Goal: Task Accomplishment & Management: Use online tool/utility

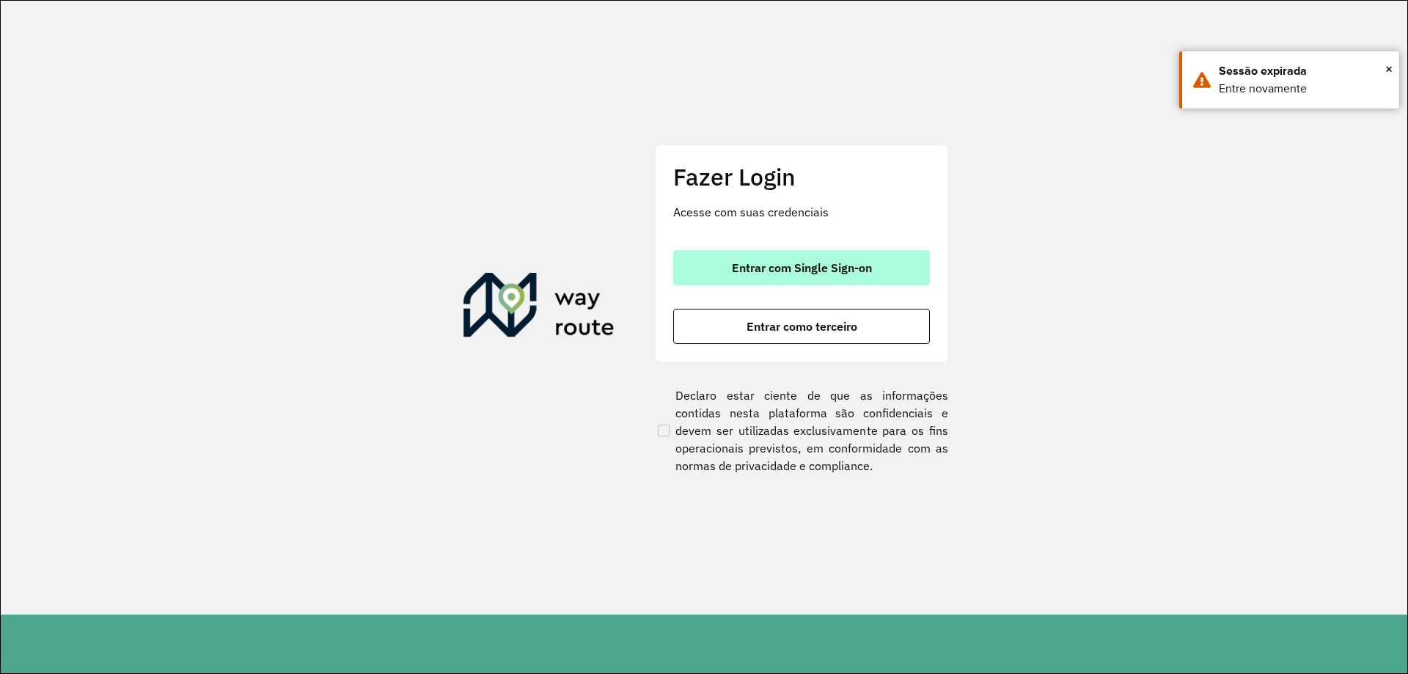
click at [815, 262] on span "Entrar com Single Sign-on" at bounding box center [802, 268] width 140 height 12
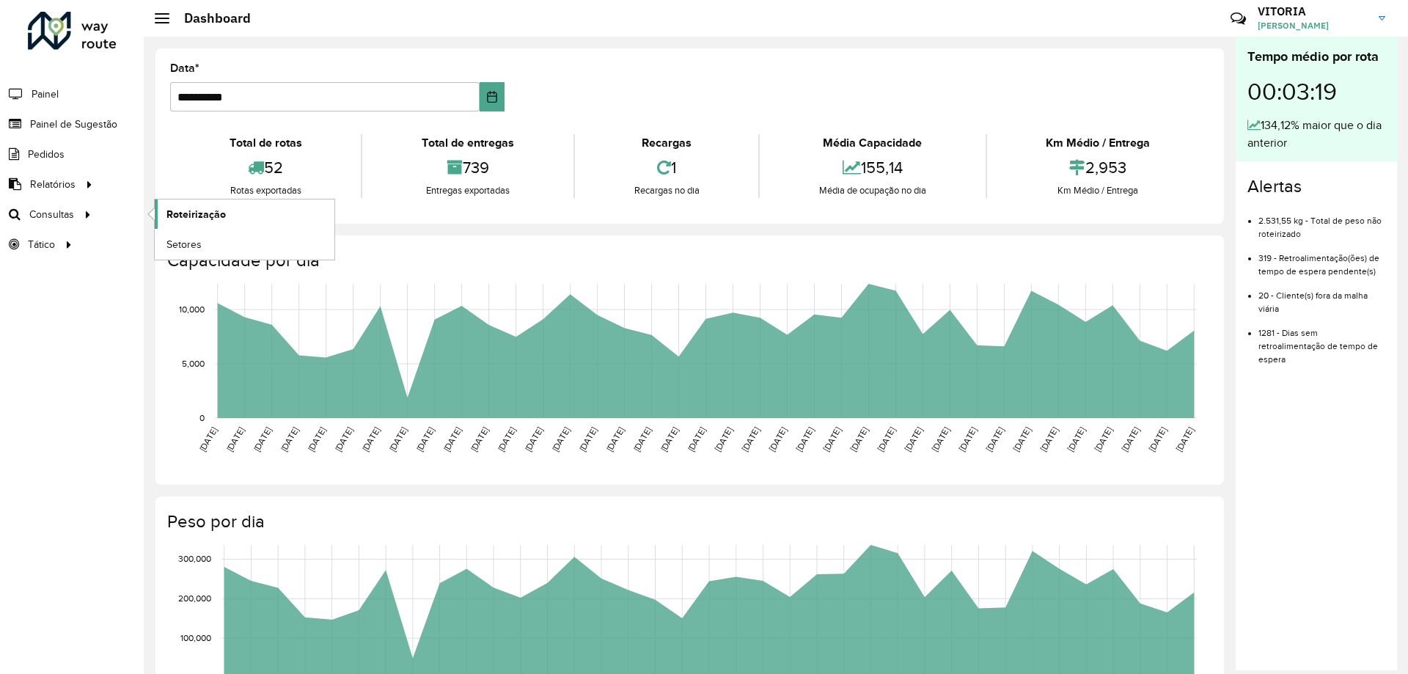
click at [193, 224] on link "Roteirização" at bounding box center [245, 214] width 180 height 29
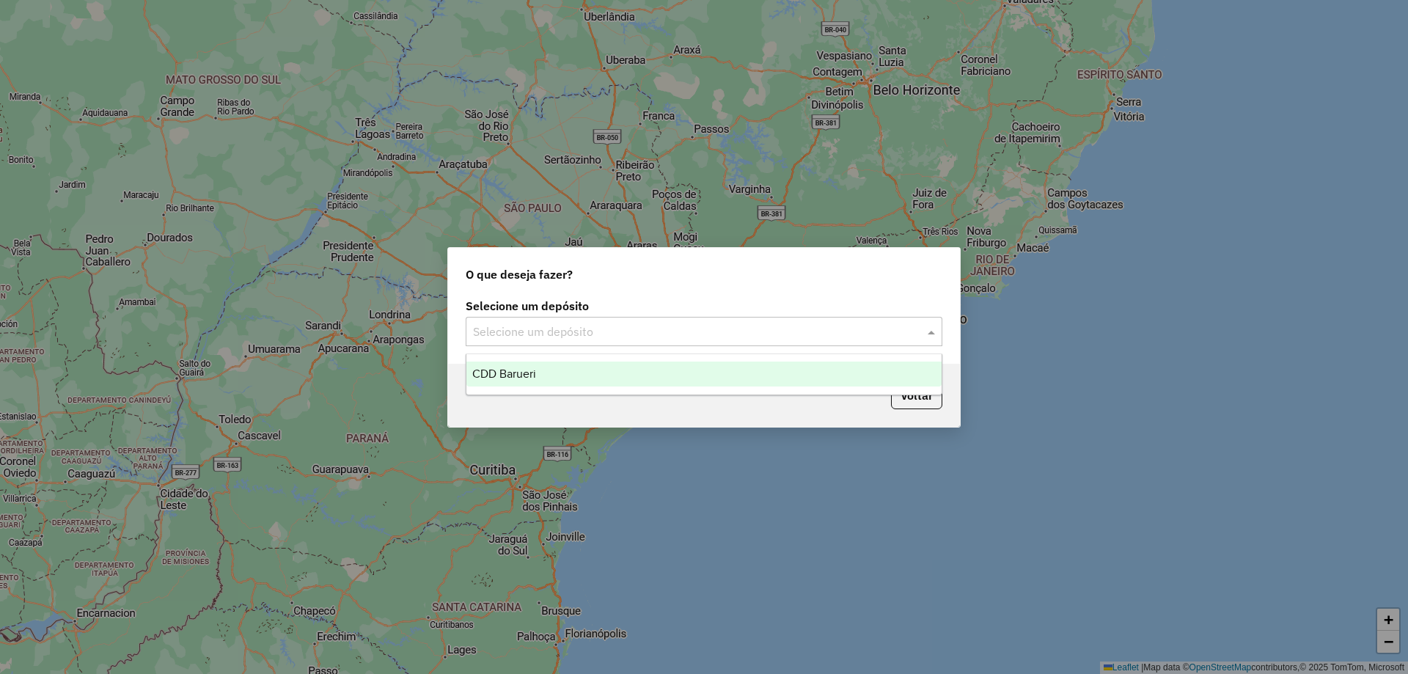
click at [563, 342] on div "Selecione um depósito" at bounding box center [704, 331] width 477 height 29
click at [548, 370] on div "CDD Barueri" at bounding box center [704, 374] width 475 height 25
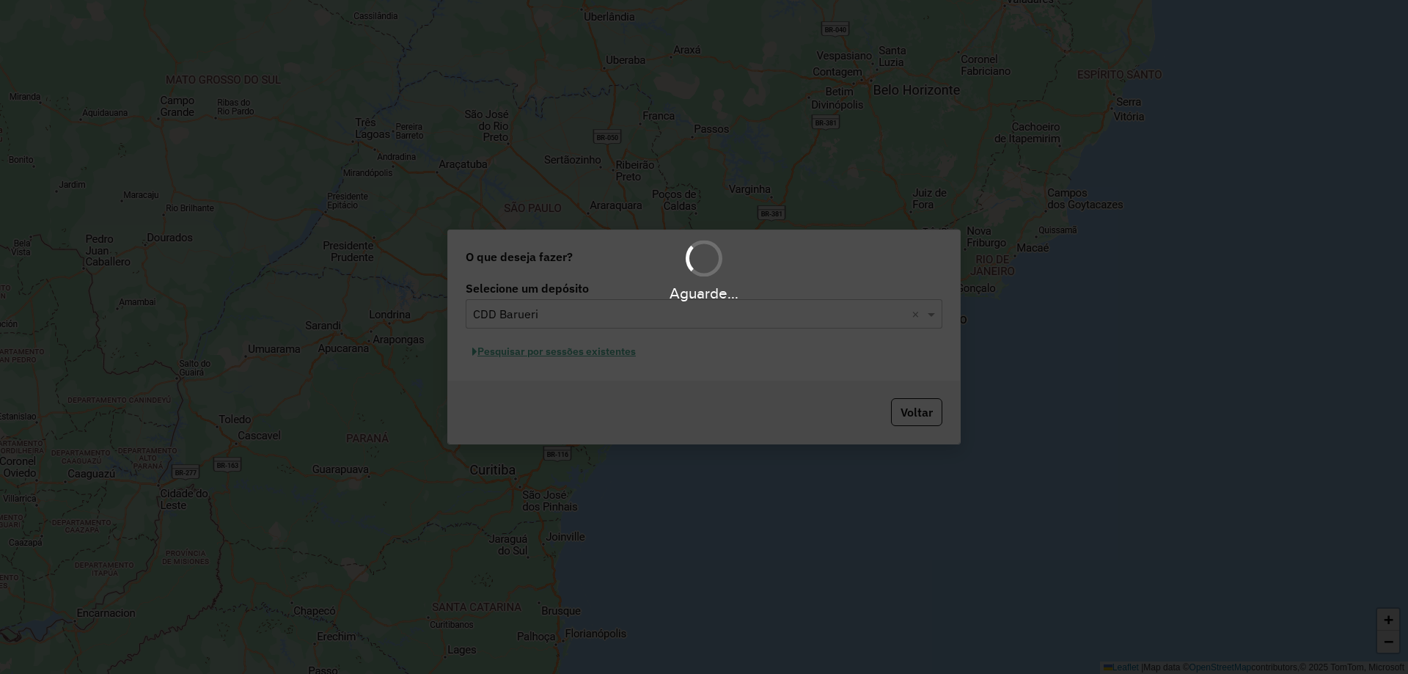
click at [573, 356] on div "Aguarde..." at bounding box center [704, 337] width 1408 height 674
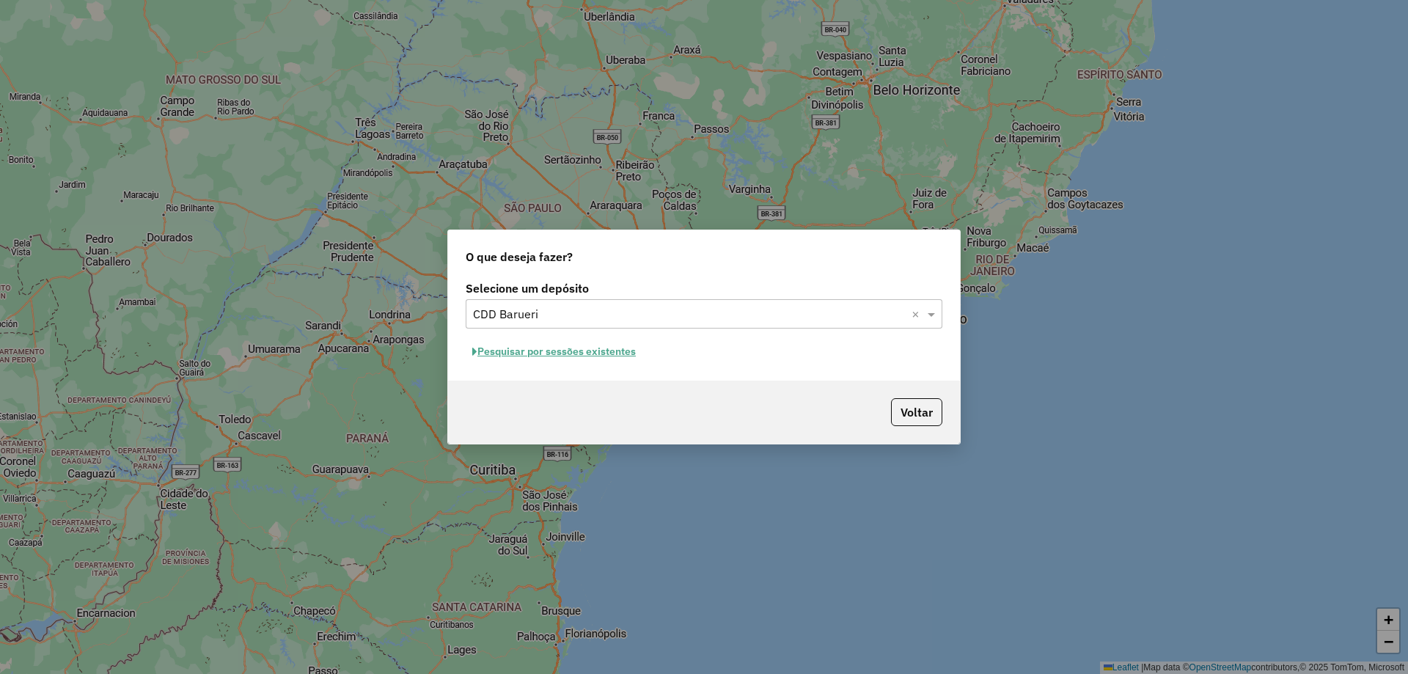
click at [610, 354] on button "Pesquisar por sessões existentes" at bounding box center [554, 351] width 177 height 23
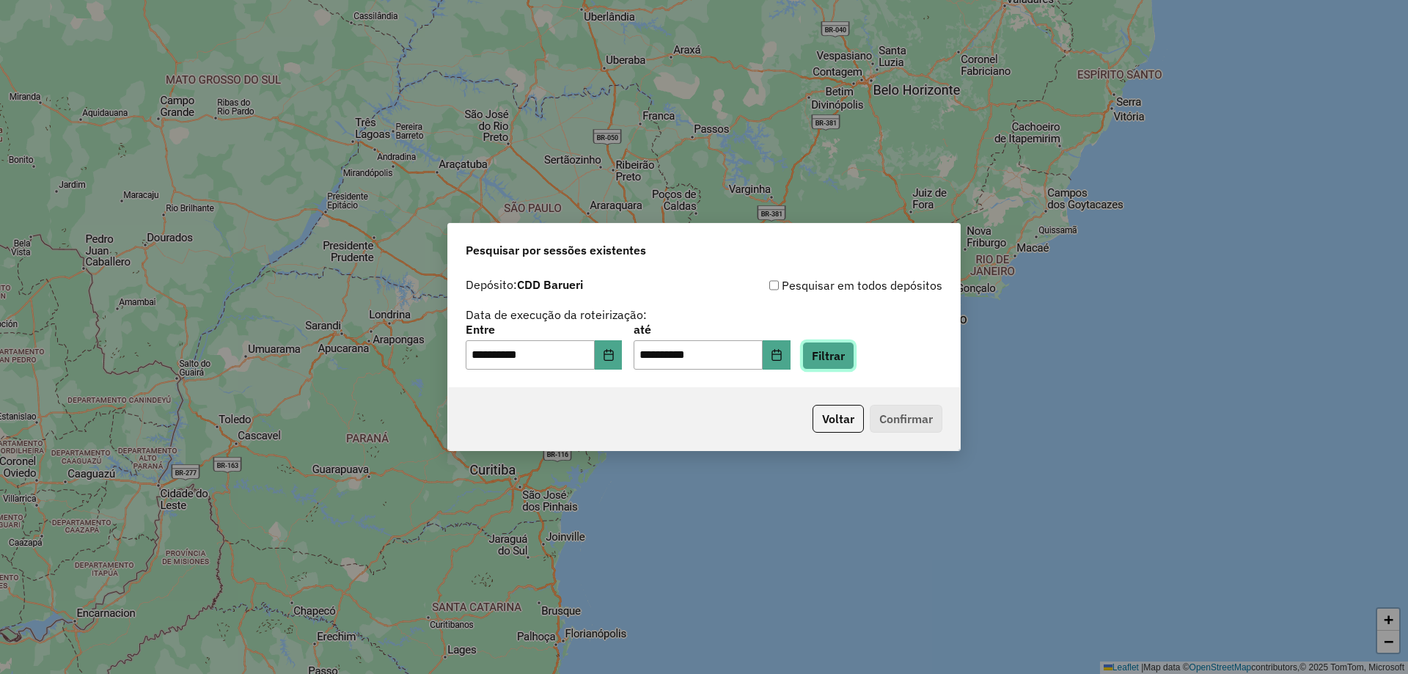
click at [846, 354] on button "Filtrar" at bounding box center [828, 356] width 52 height 28
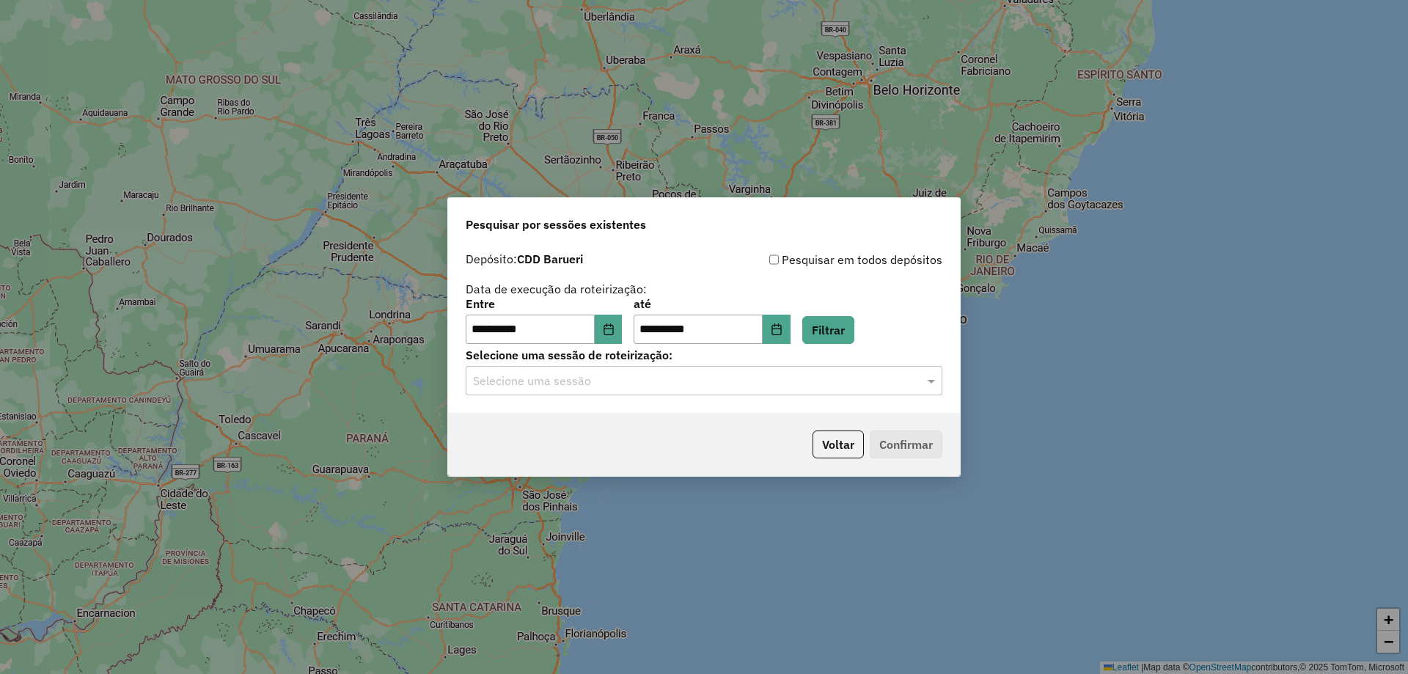
click at [752, 392] on div "Selecione uma sessão" at bounding box center [704, 380] width 477 height 29
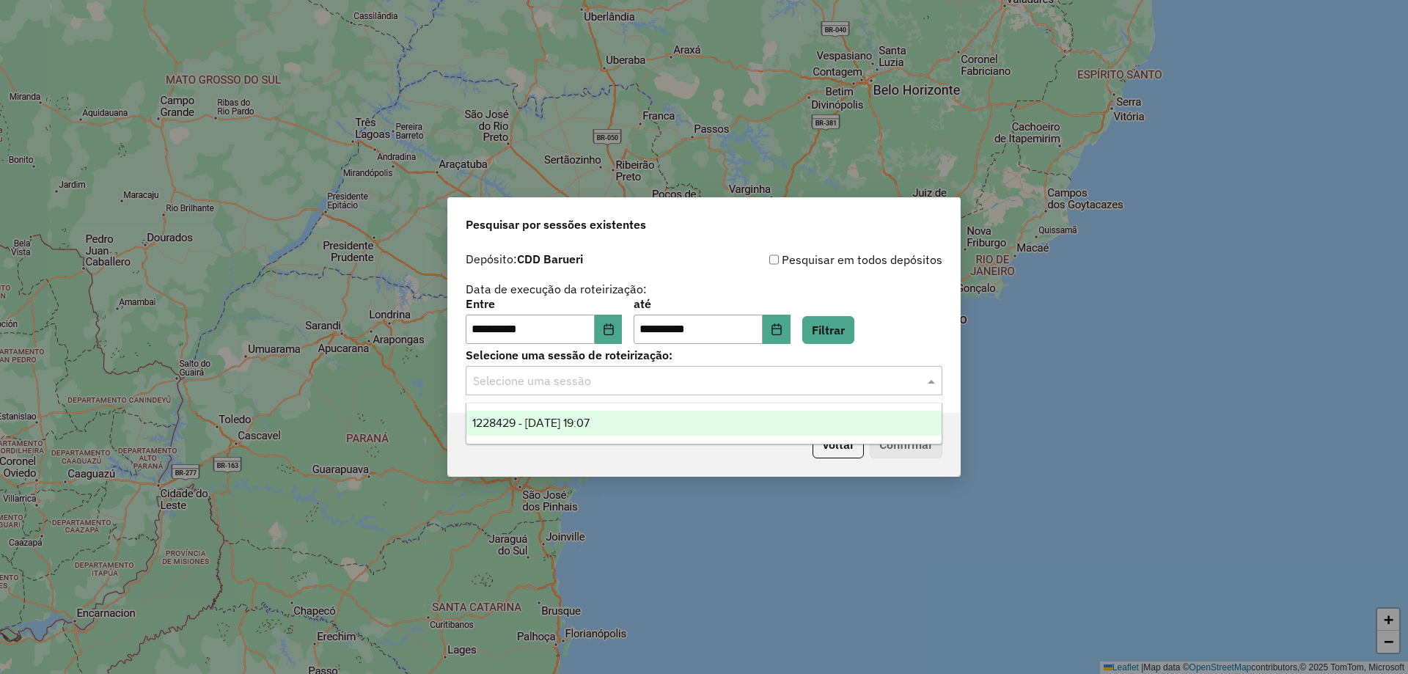
click at [581, 429] on div "1228429 - 12/08/2025 19:07" at bounding box center [704, 423] width 475 height 25
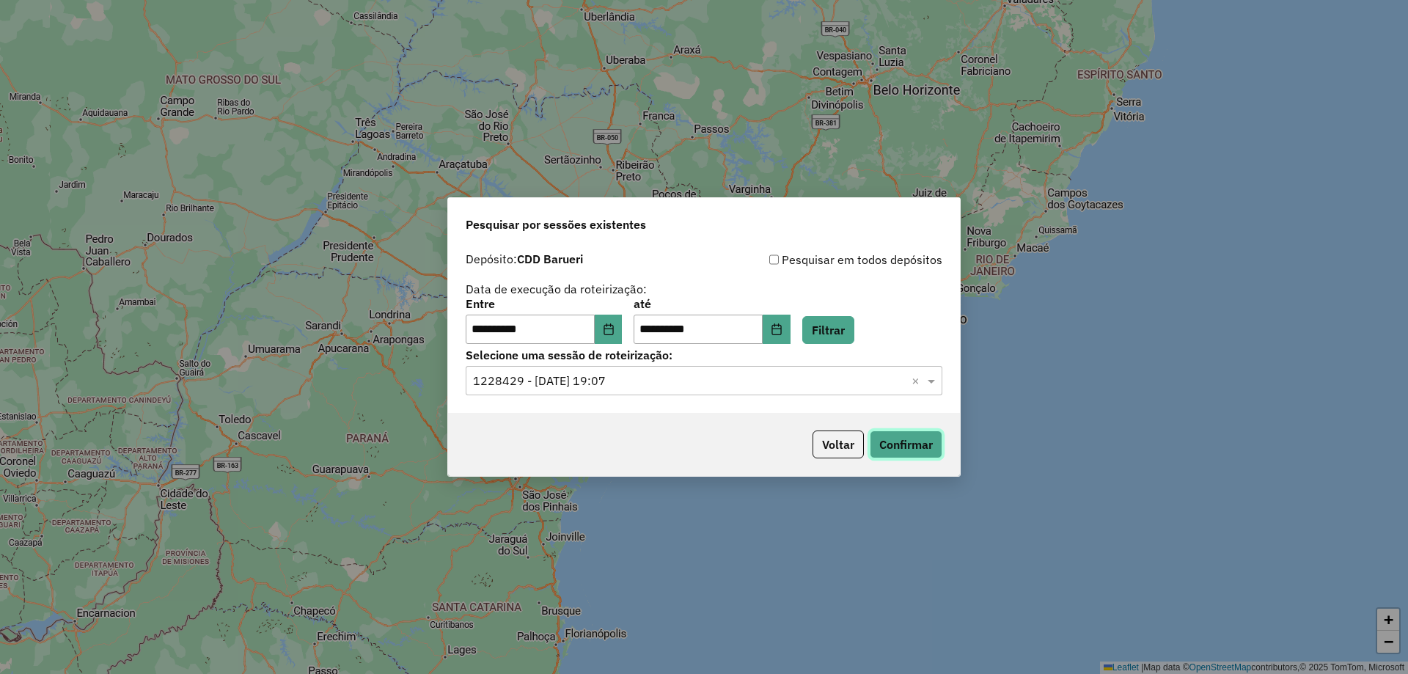
click at [895, 444] on button "Confirmar" at bounding box center [906, 445] width 73 height 28
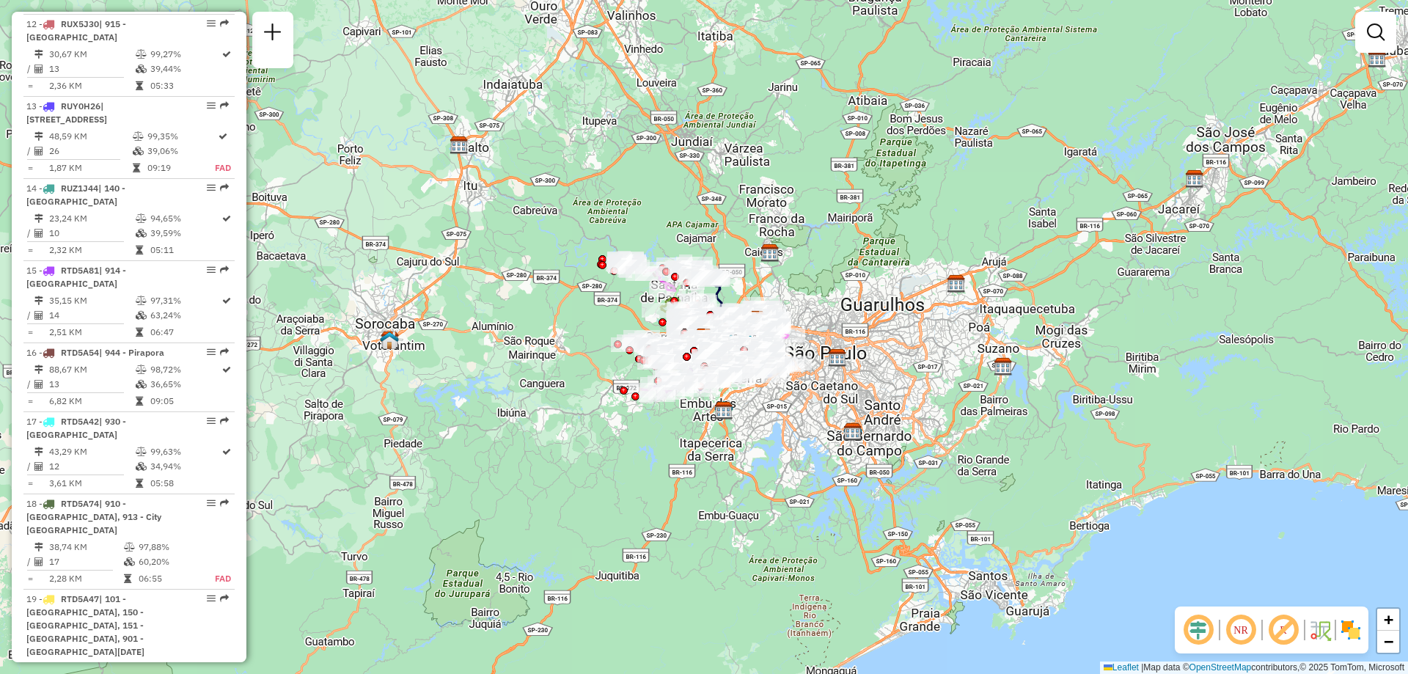
scroll to position [1934, 0]
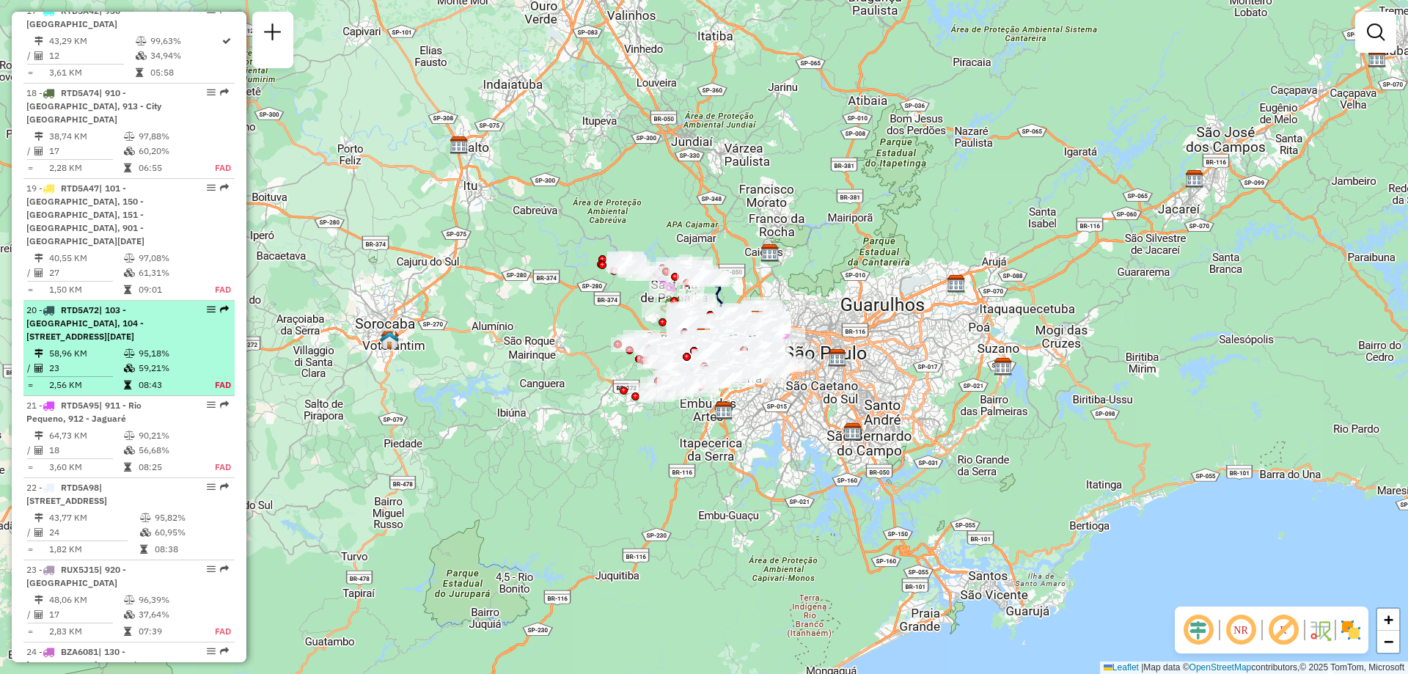
select select "**********"
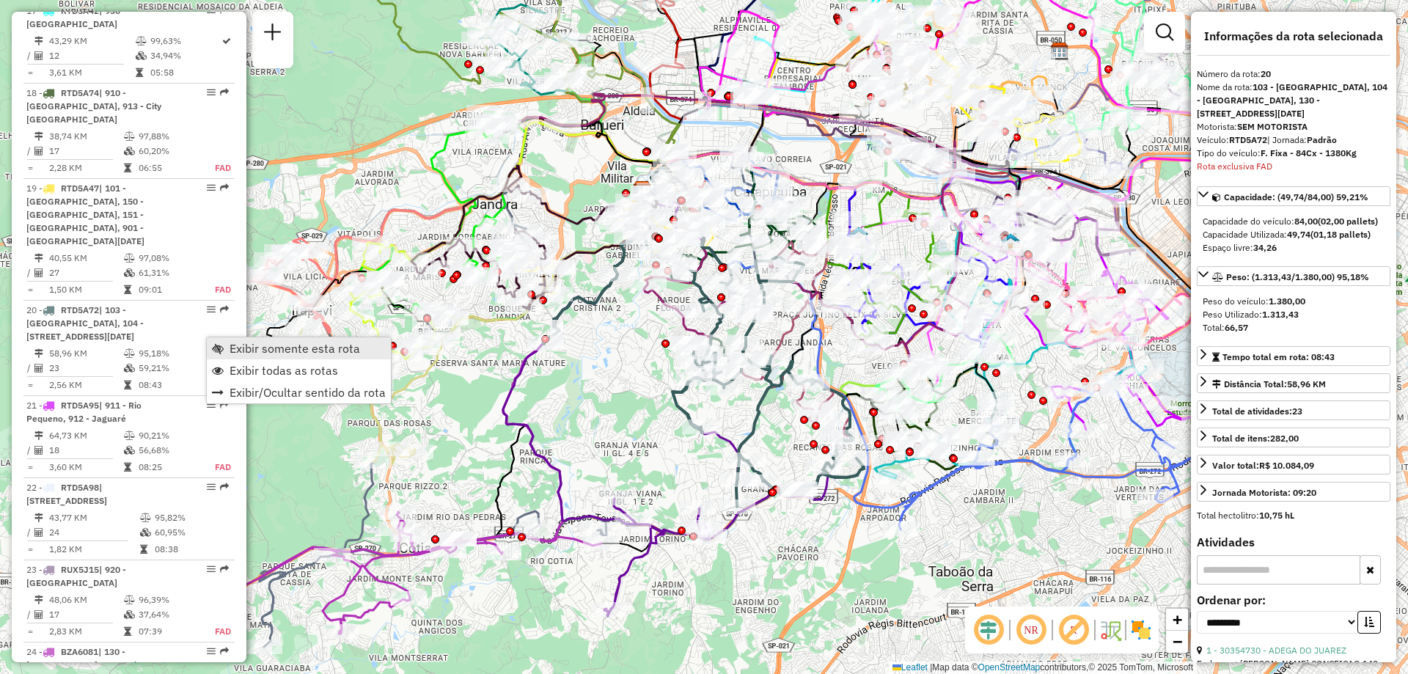
click at [267, 349] on span "Exibir somente esta rota" at bounding box center [295, 349] width 131 height 12
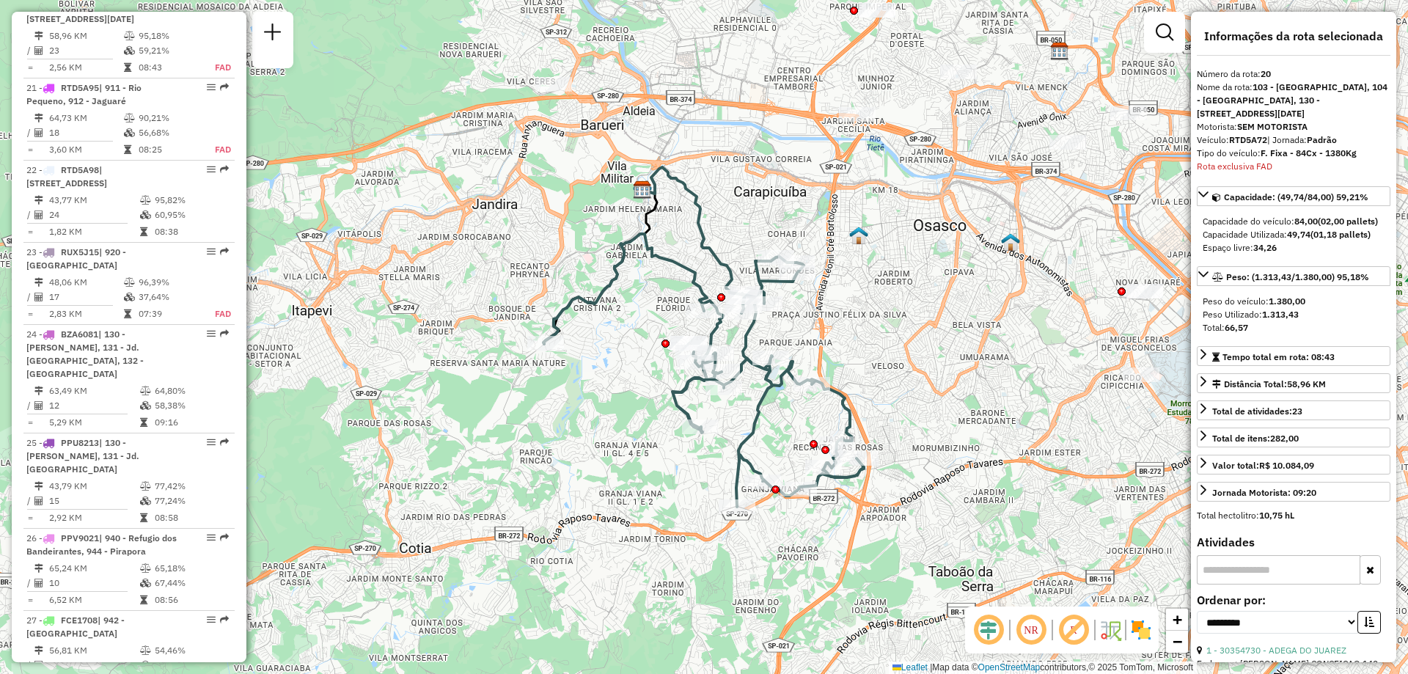
scroll to position [2250, 0]
click at [1146, 645] on div "NR R" at bounding box center [1062, 630] width 194 height 47
click at [1132, 628] on img at bounding box center [1141, 629] width 23 height 23
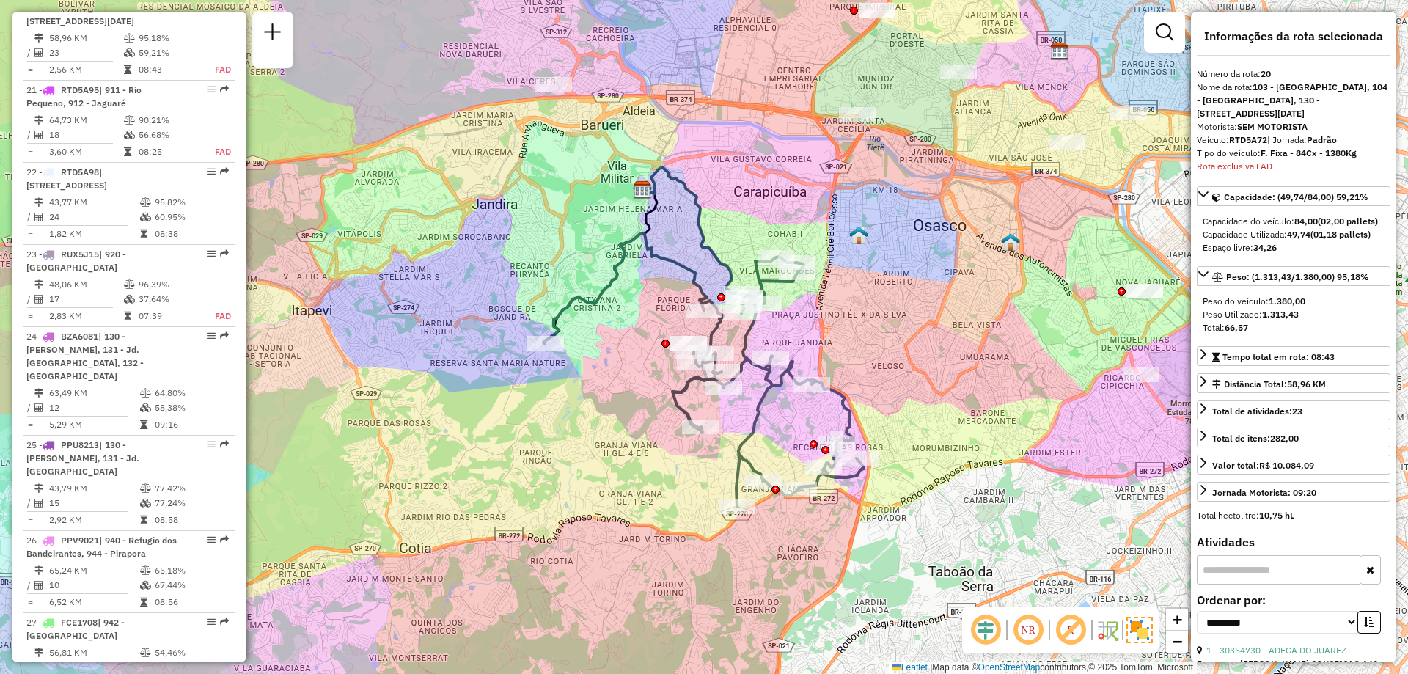
click at [1030, 639] on em at bounding box center [1028, 629] width 35 height 35
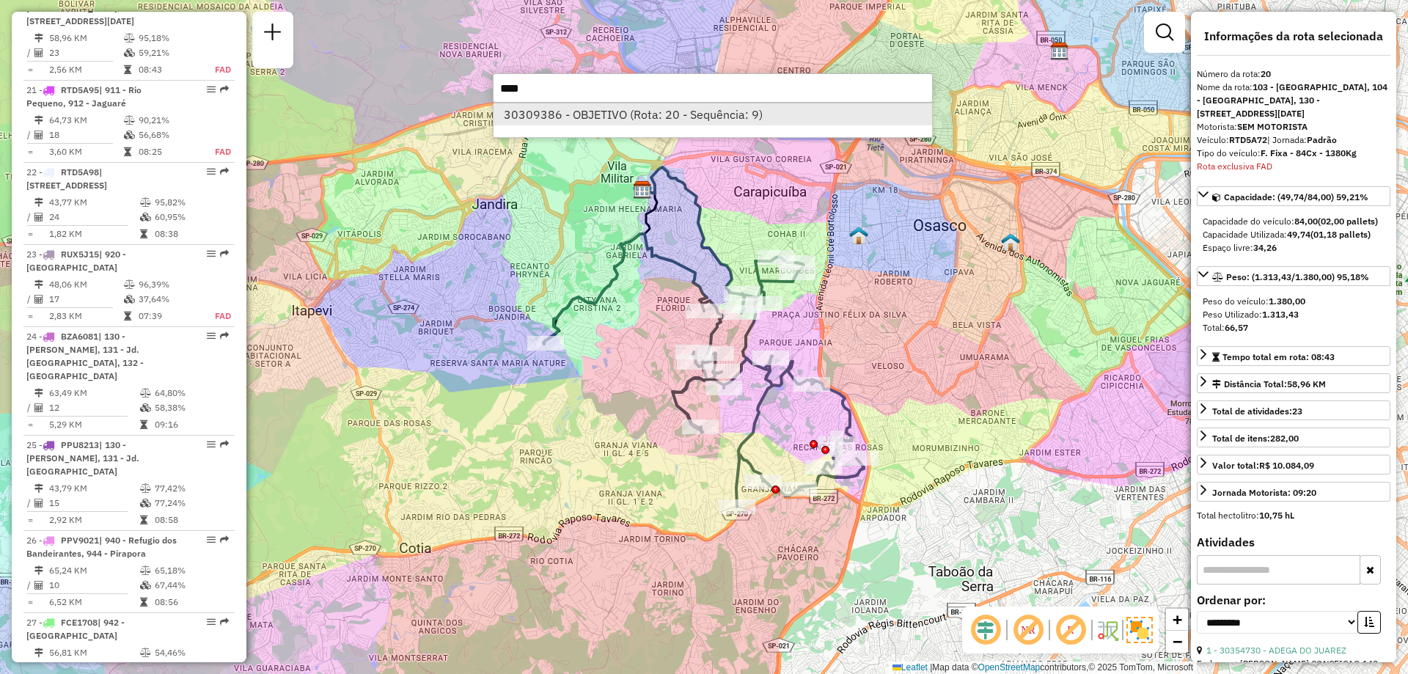
type input "****"
click at [595, 103] on li "30309386 - OBJETIVO (Rota: 20 - Sequência: 9)" at bounding box center [713, 114] width 439 height 22
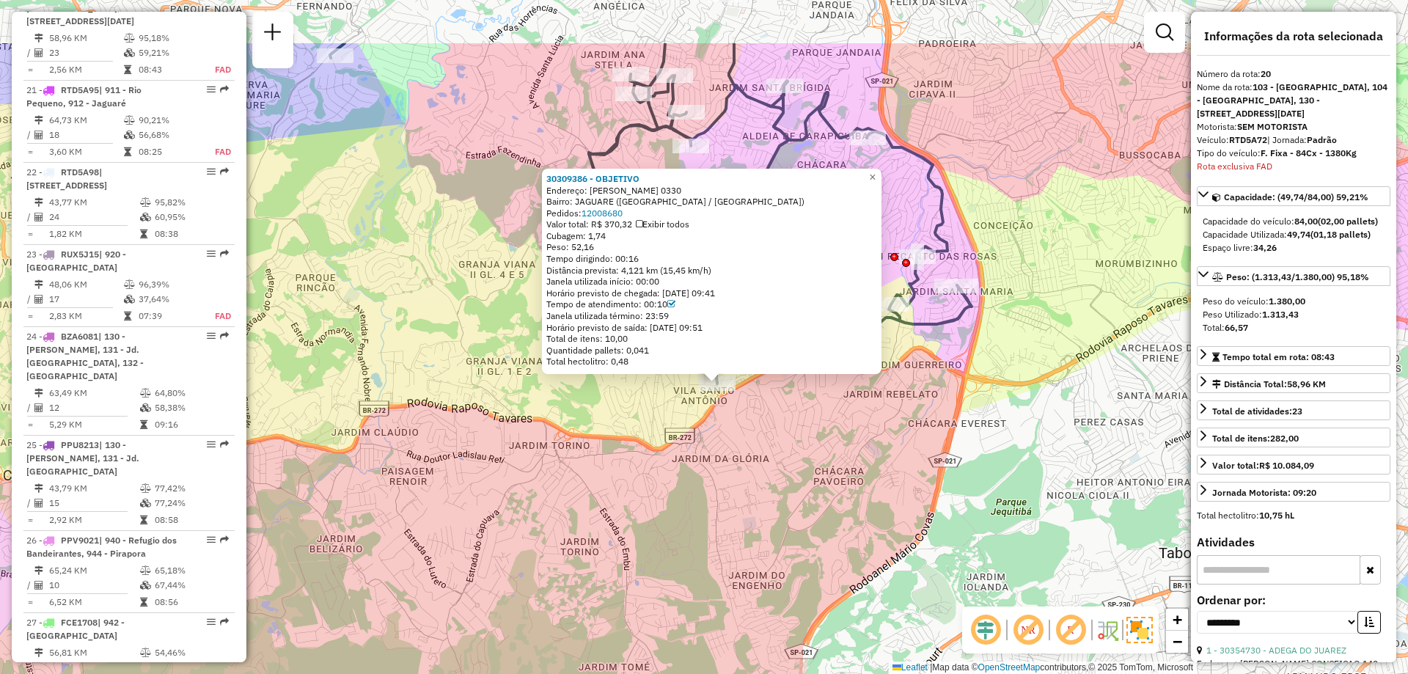
drag, startPoint x: 701, startPoint y: 318, endPoint x: 744, endPoint y: 428, distance: 118.6
click at [744, 428] on div "30309386 - OBJETIVO Endereço: TORRES DE OLIVEIRA 0330 Bairro: JAGUARE ([GEOGRAP…" at bounding box center [704, 337] width 1408 height 674
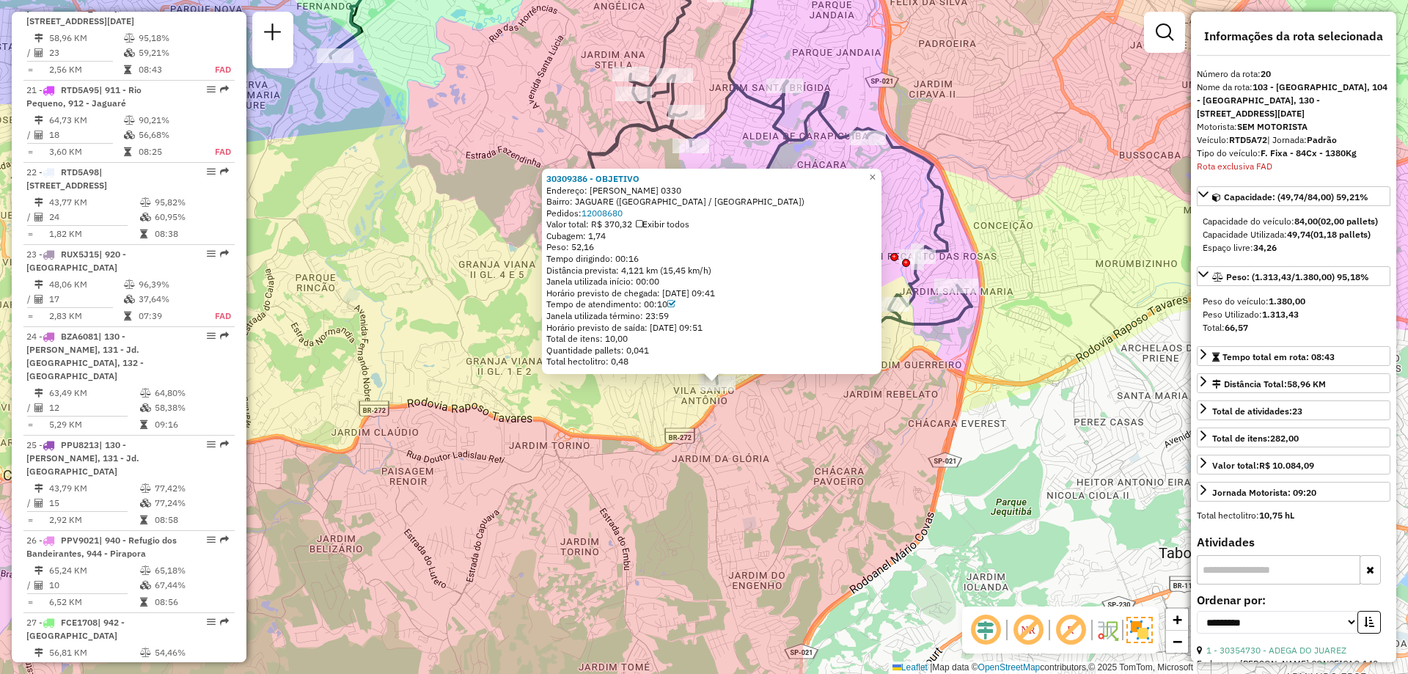
click at [824, 455] on div "30309386 - OBJETIVO Endereço: TORRES DE OLIVEIRA 0330 Bairro: JAGUARE ([GEOGRAP…" at bounding box center [704, 337] width 1408 height 674
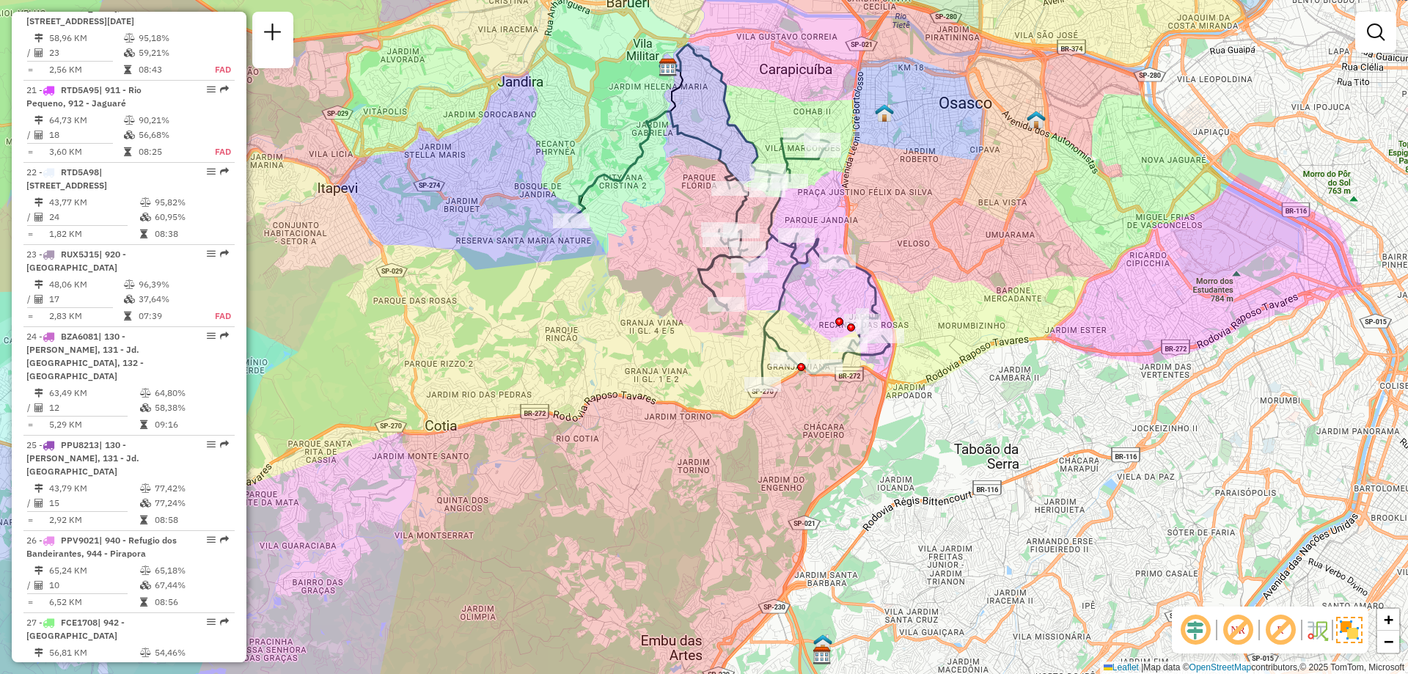
drag, startPoint x: 945, startPoint y: 277, endPoint x: 789, endPoint y: 290, distance: 156.9
click at [789, 290] on div "Janela de atendimento Grade de atendimento Capacidade Transportadoras Veículos …" at bounding box center [704, 337] width 1408 height 674
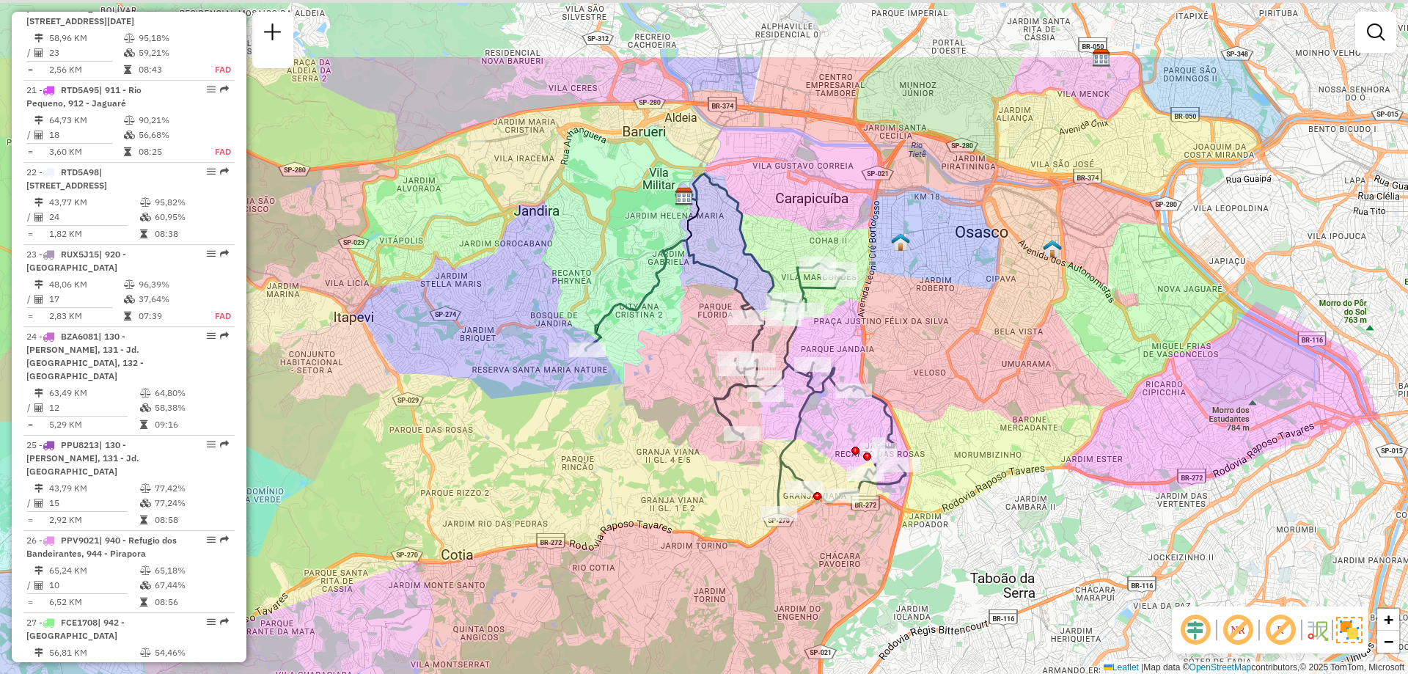
drag, startPoint x: 1012, startPoint y: 220, endPoint x: 1054, endPoint y: 345, distance: 131.5
click at [1054, 345] on div "Janela de atendimento Grade de atendimento Capacidade Transportadoras Veículos …" at bounding box center [704, 337] width 1408 height 674
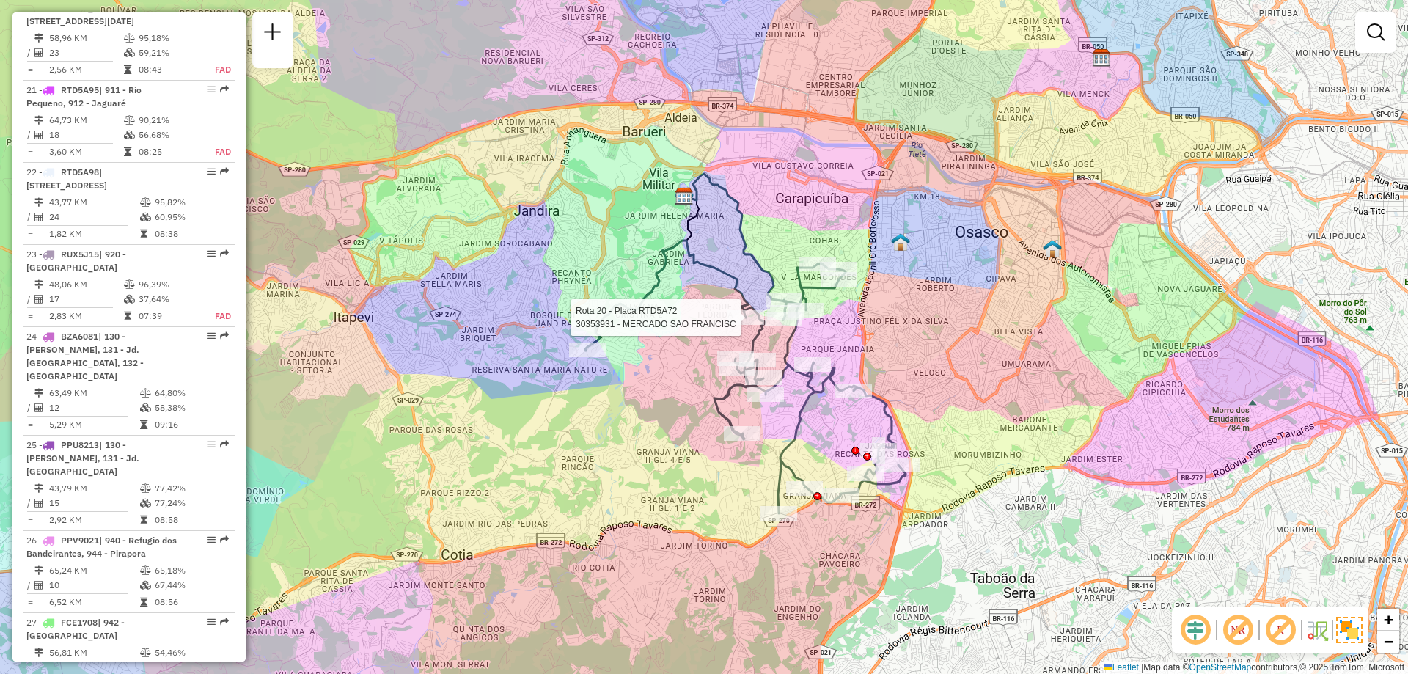
select select "**********"
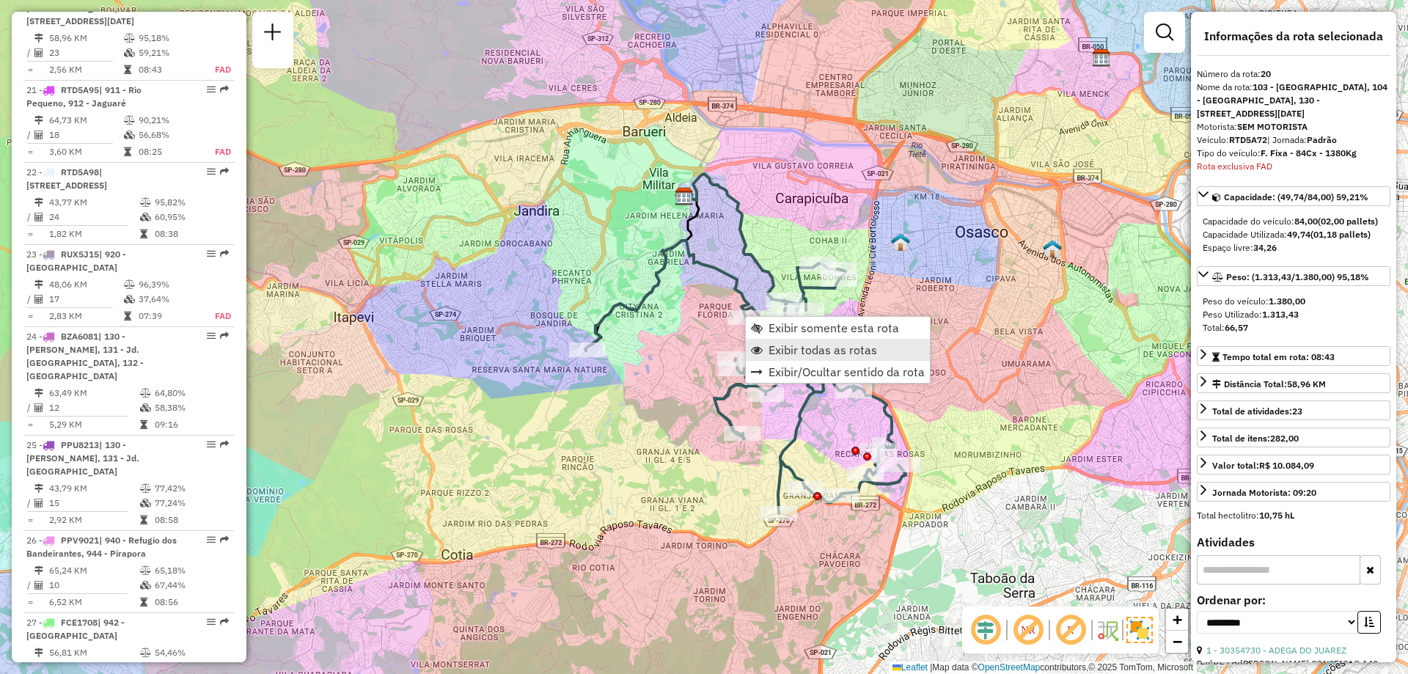
click at [839, 350] on span "Exibir todas as rotas" at bounding box center [823, 350] width 109 height 12
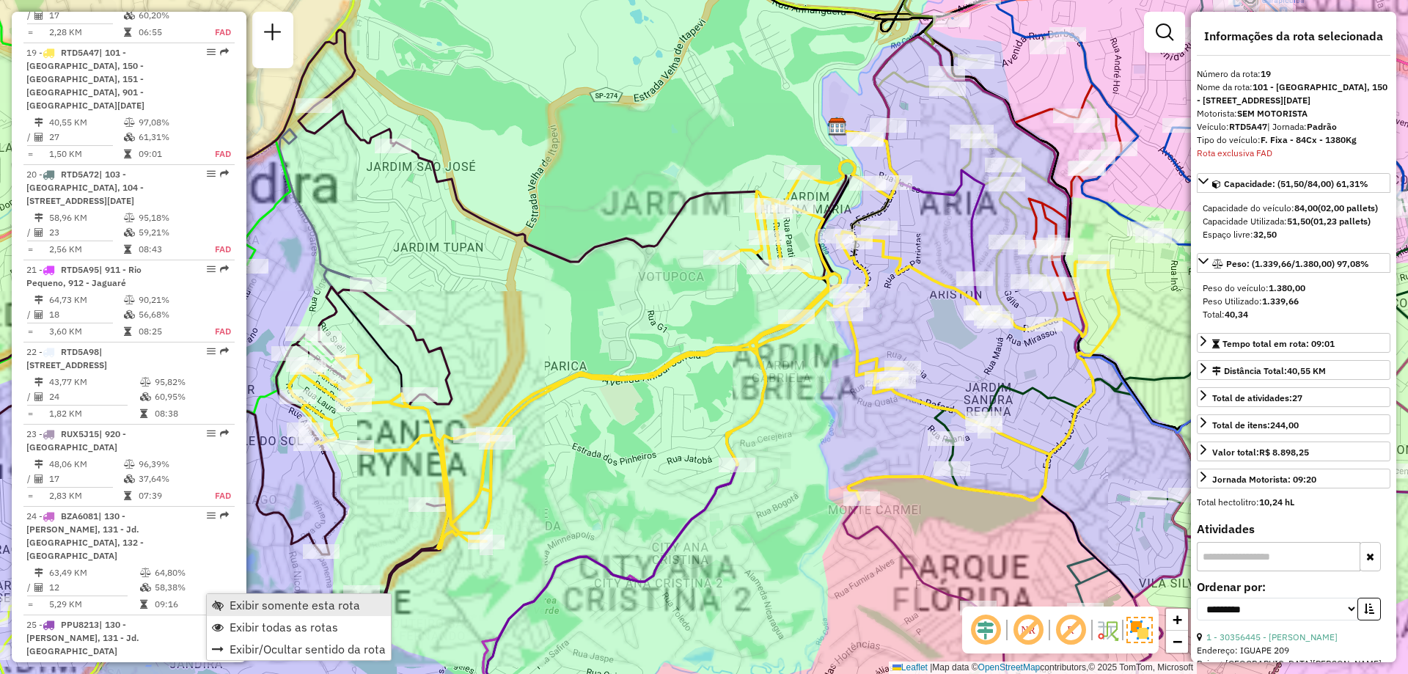
scroll to position [2154, 0]
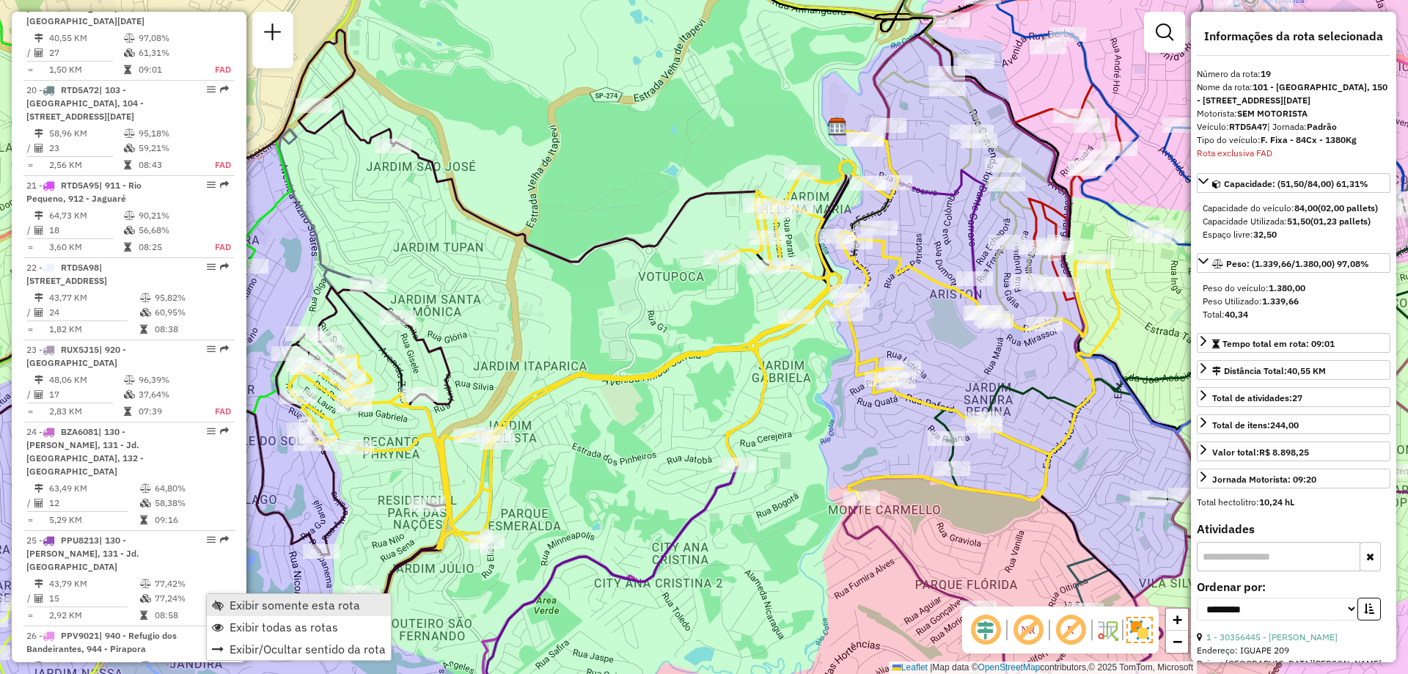
click at [240, 599] on span "Exibir somente esta rota" at bounding box center [295, 605] width 131 height 12
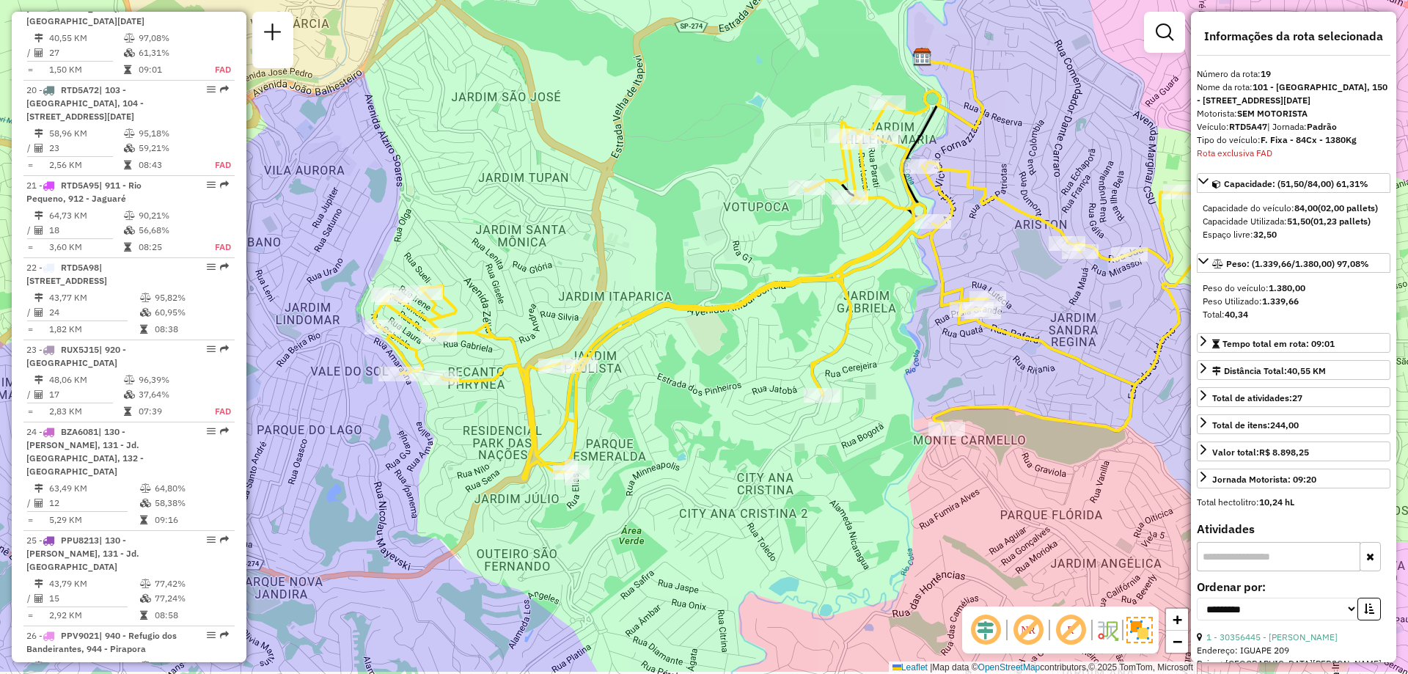
drag, startPoint x: 902, startPoint y: 442, endPoint x: 987, endPoint y: 371, distance: 110.4
click at [987, 371] on div "Janela de atendimento Grade de atendimento Capacidade Transportadoras Veículos …" at bounding box center [704, 337] width 1408 height 674
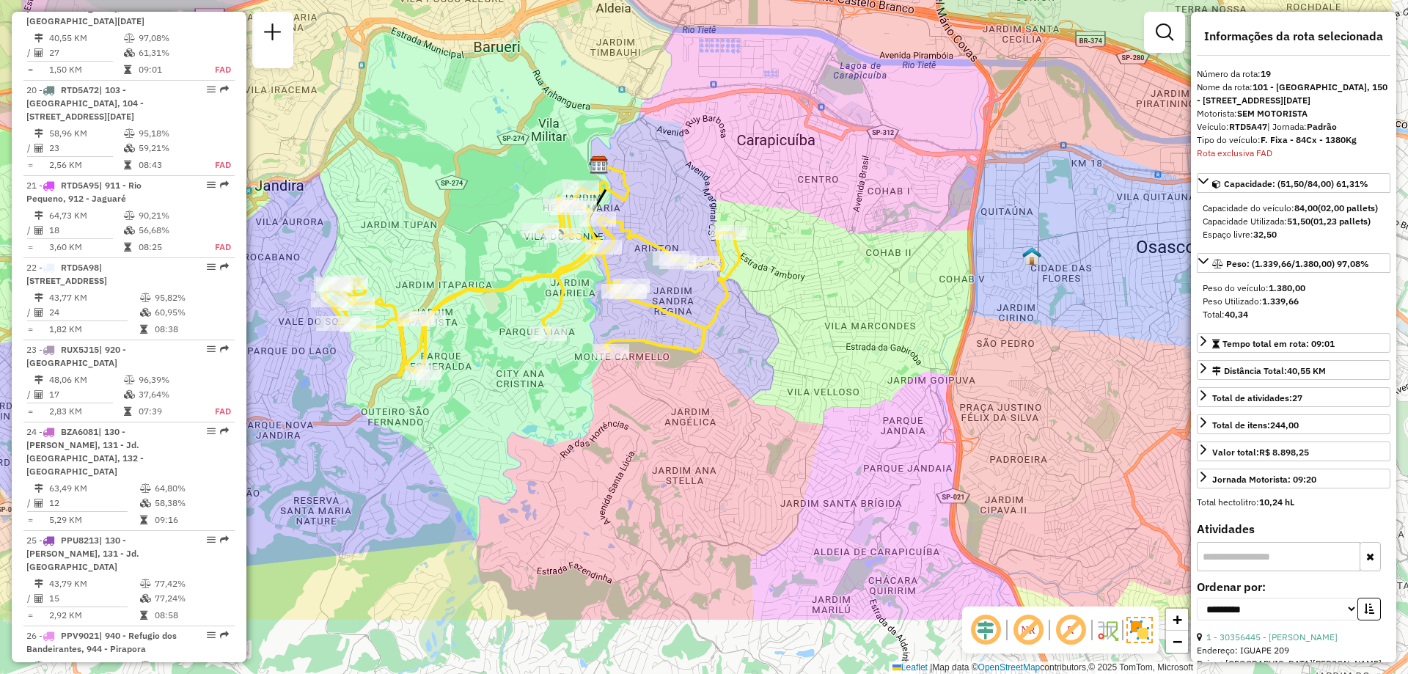
drag, startPoint x: 886, startPoint y: 463, endPoint x: 729, endPoint y: 341, distance: 198.7
click at [729, 341] on div "Janela de atendimento Grade de atendimento Capacidade Transportadoras Veículos …" at bounding box center [704, 337] width 1408 height 674
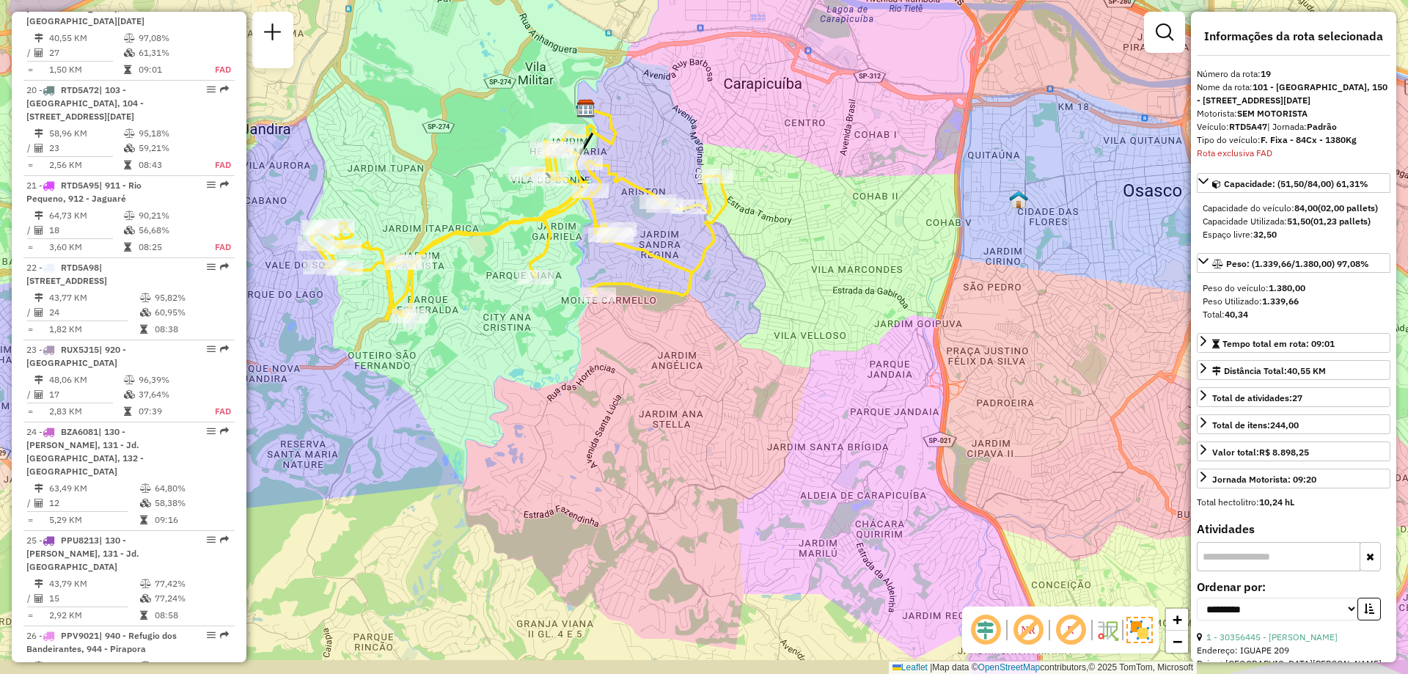
drag, startPoint x: 959, startPoint y: 386, endPoint x: 880, endPoint y: 298, distance: 118.4
click at [880, 298] on div "Janela de atendimento Grade de atendimento Capacidade Transportadoras Veículos …" at bounding box center [704, 337] width 1408 height 674
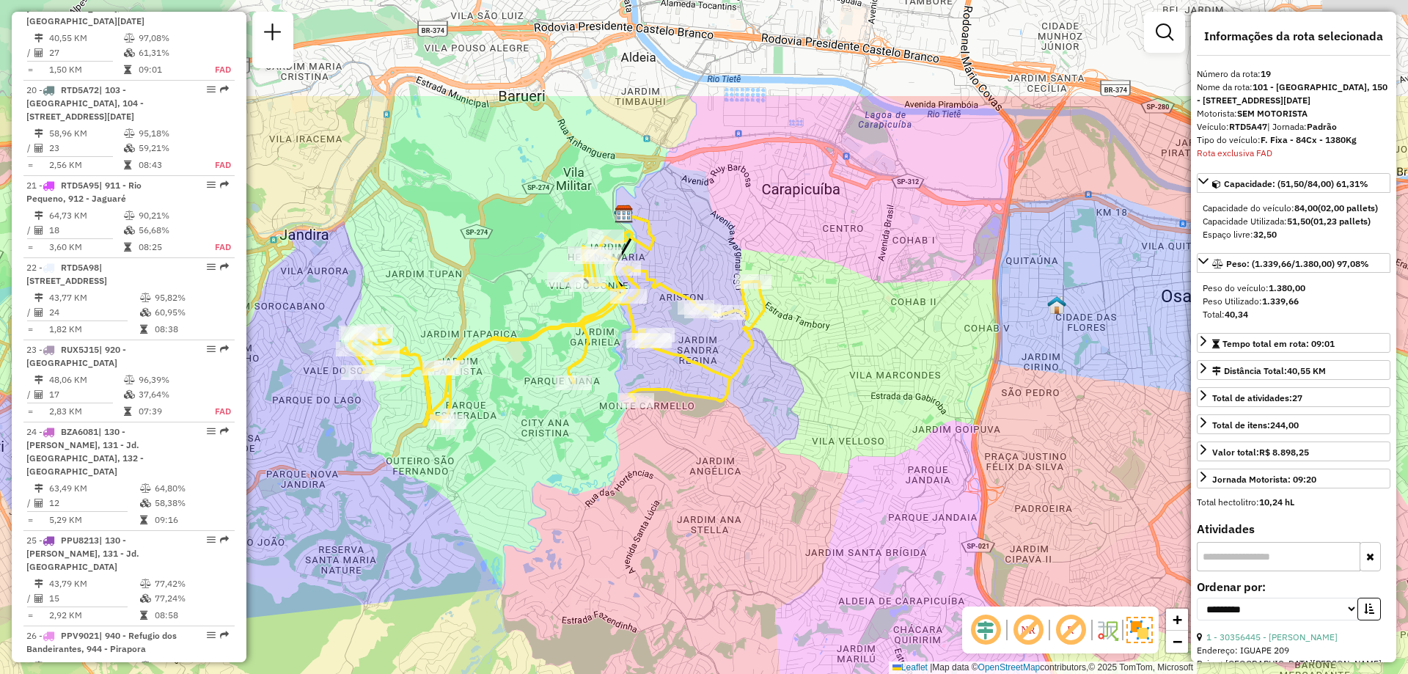
drag, startPoint x: 697, startPoint y: 323, endPoint x: 797, endPoint y: 486, distance: 191.6
click at [797, 486] on div "Janela de atendimento Grade de atendimento Capacidade Transportadoras Veículos …" at bounding box center [704, 337] width 1408 height 674
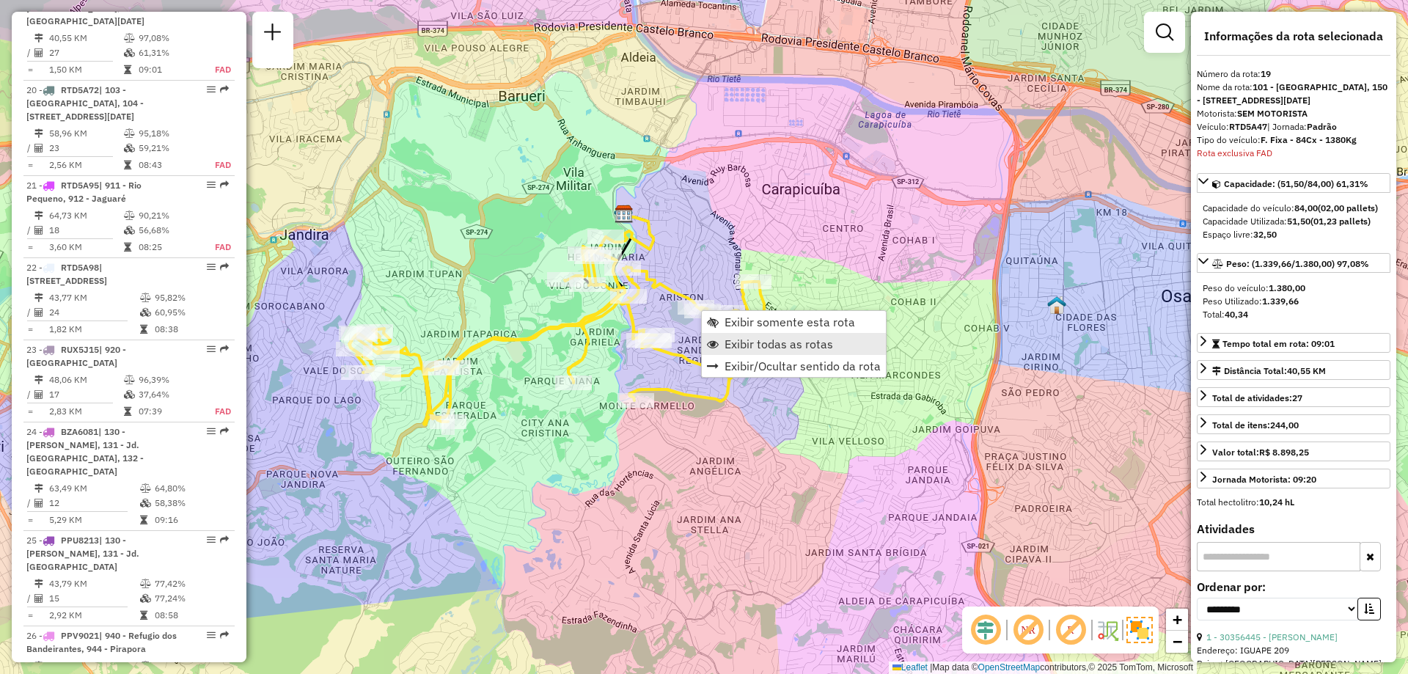
click at [791, 343] on span "Exibir todas as rotas" at bounding box center [779, 344] width 109 height 12
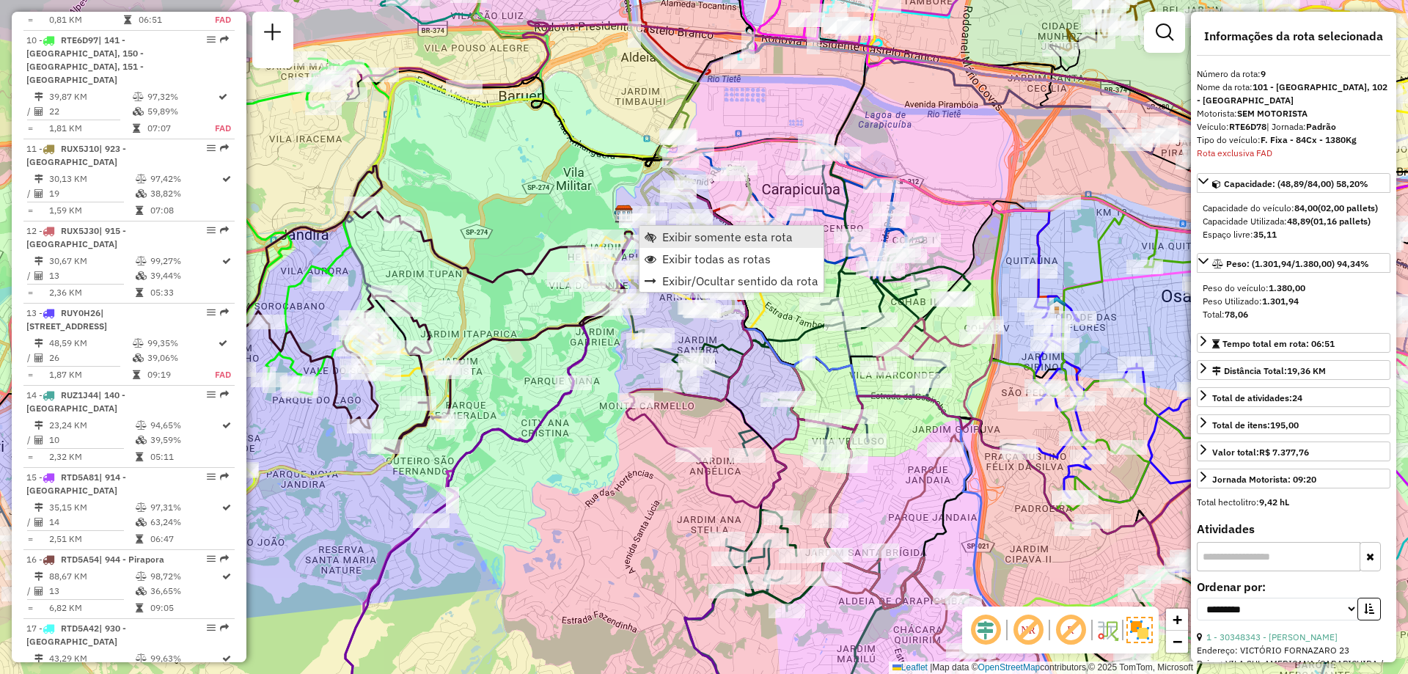
scroll to position [1320, 0]
click at [666, 238] on span "Exibir somente esta rota" at bounding box center [727, 237] width 131 height 12
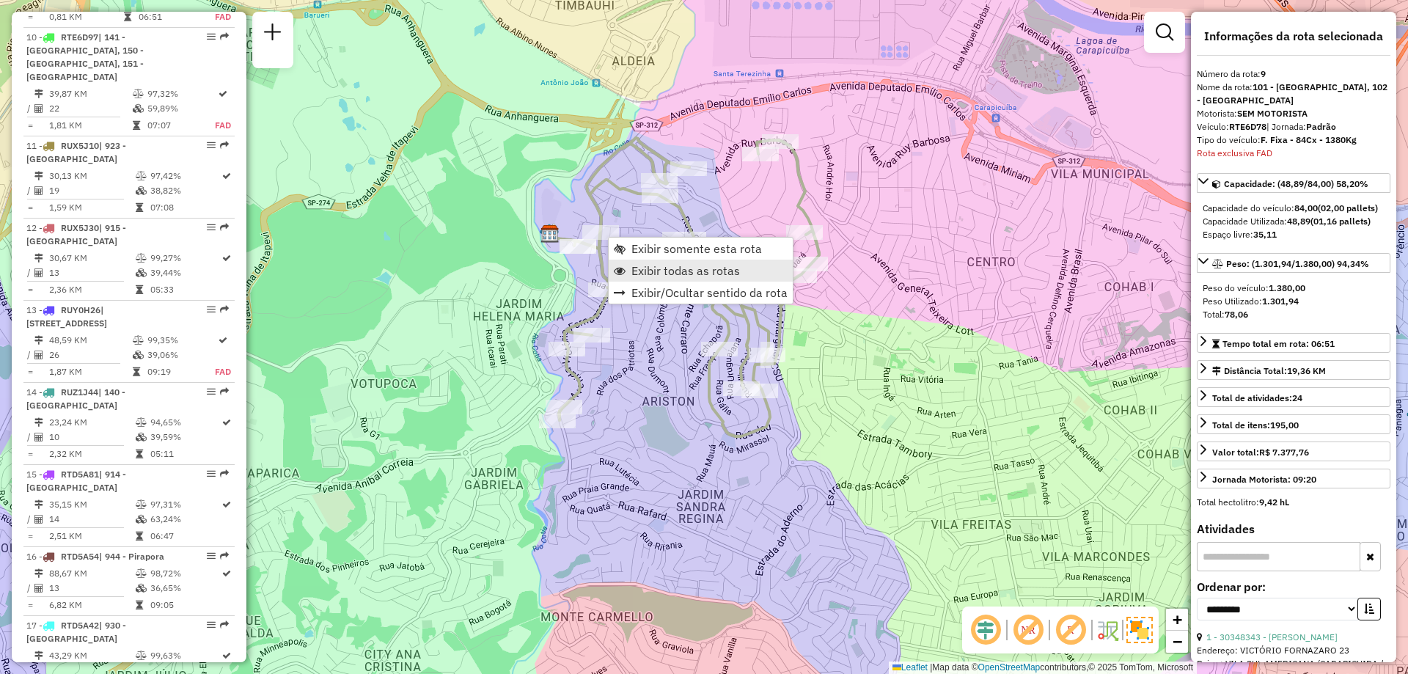
click at [672, 270] on span "Exibir todas as rotas" at bounding box center [686, 271] width 109 height 12
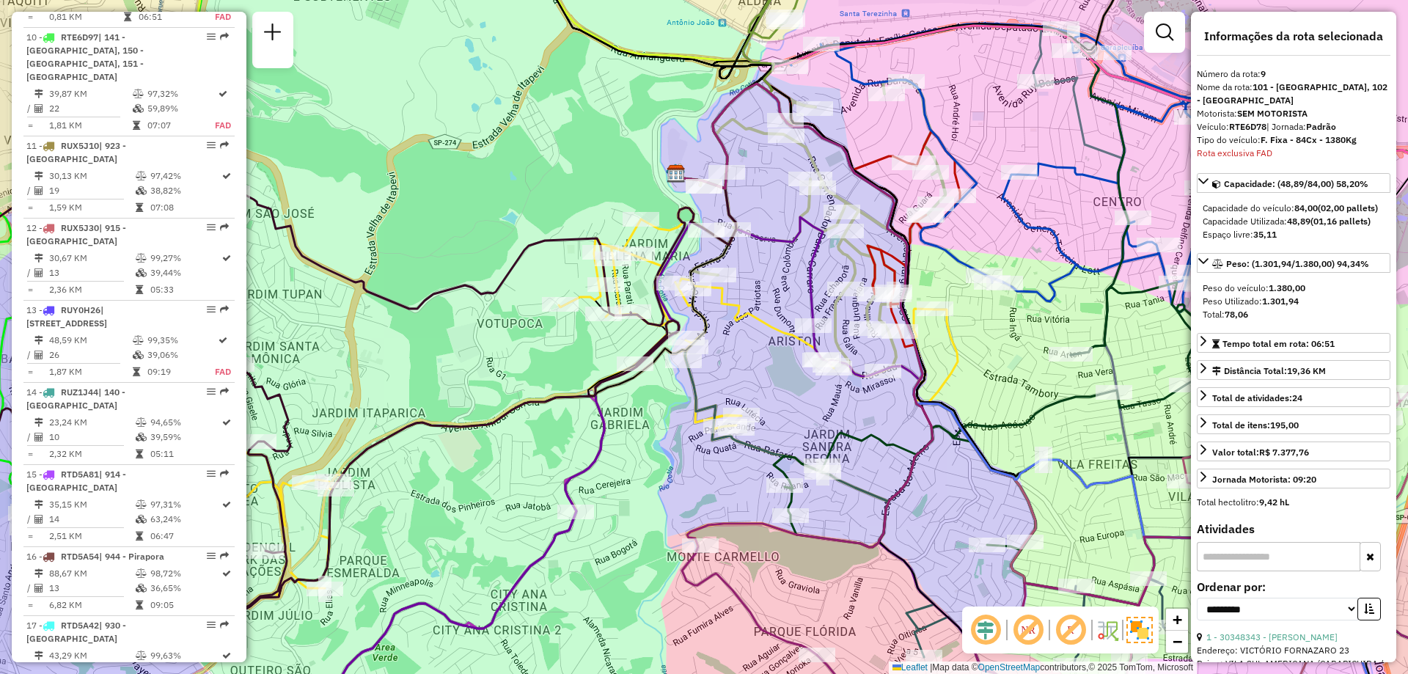
drag, startPoint x: 759, startPoint y: 288, endPoint x: 816, endPoint y: 270, distance: 59.4
click at [816, 270] on icon at bounding box center [749, 250] width 147 height 152
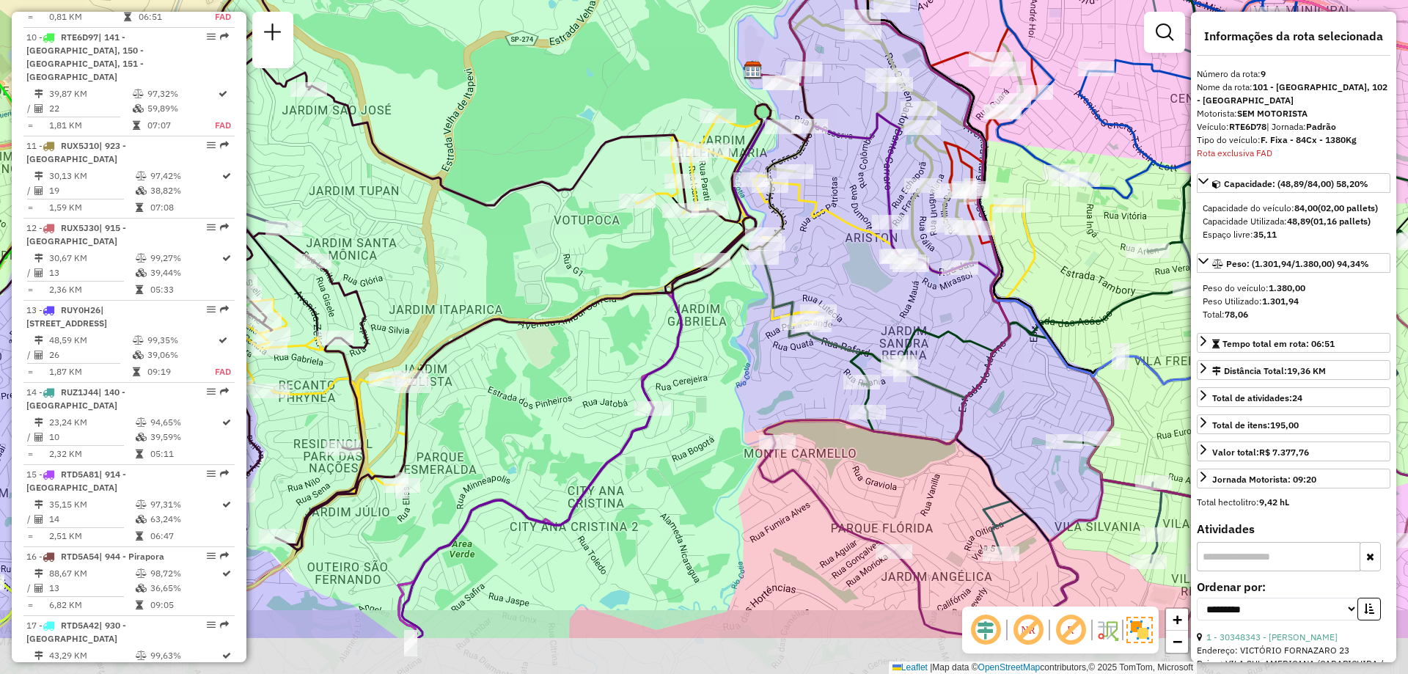
drag, startPoint x: 654, startPoint y: 421, endPoint x: 731, endPoint y: 318, distance: 128.5
click at [731, 318] on div "Janela de atendimento Grade de atendimento Capacidade Transportadoras Veículos …" at bounding box center [704, 337] width 1408 height 674
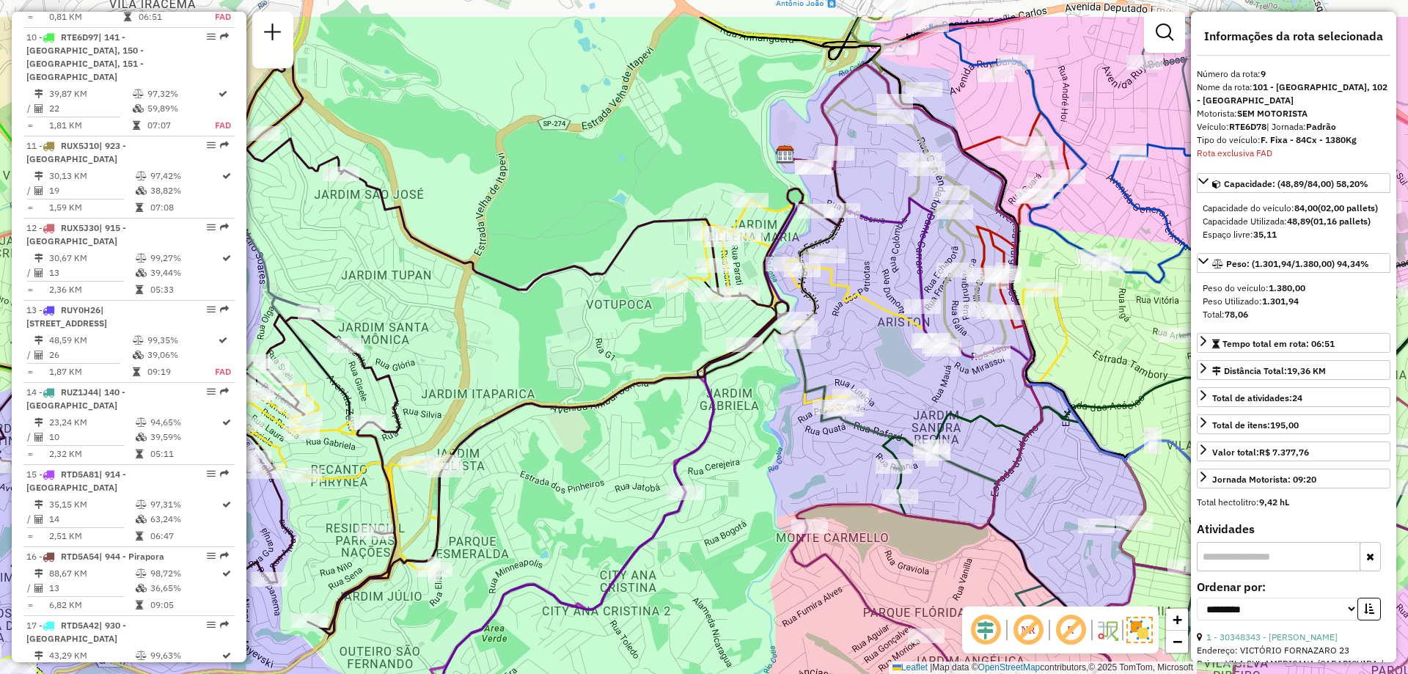
drag, startPoint x: 715, startPoint y: 241, endPoint x: 748, endPoint y: 329, distance: 94.0
click at [748, 329] on div "Rota 50 - Placa FVZ1I95 30343163 - [PERSON_NAME] PIR Janela de atendimento Grad…" at bounding box center [704, 337] width 1408 height 674
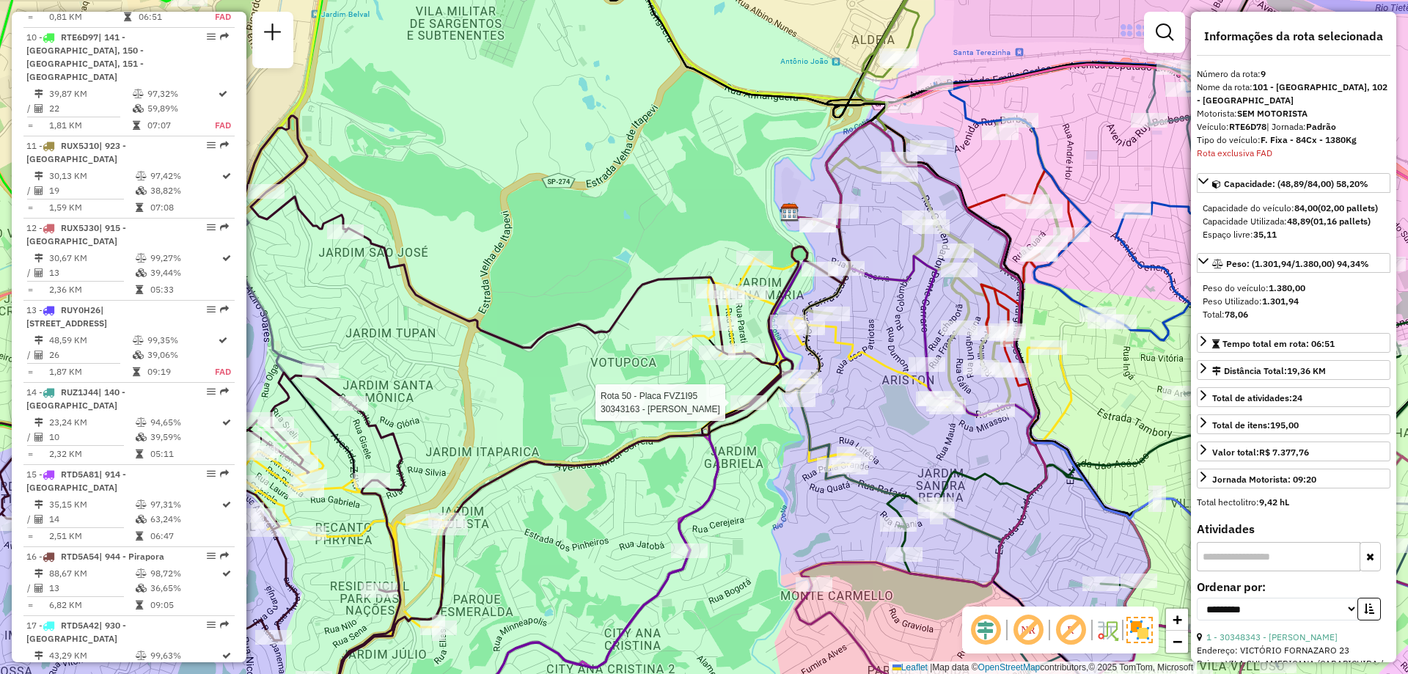
drag, startPoint x: 835, startPoint y: 335, endPoint x: 843, endPoint y: 392, distance: 57.1
click at [841, 392] on div "Rota 50 - Placa FVZ1I95 30343163 - [PERSON_NAME] PIR Janela de atendimento Grad…" at bounding box center [704, 337] width 1408 height 674
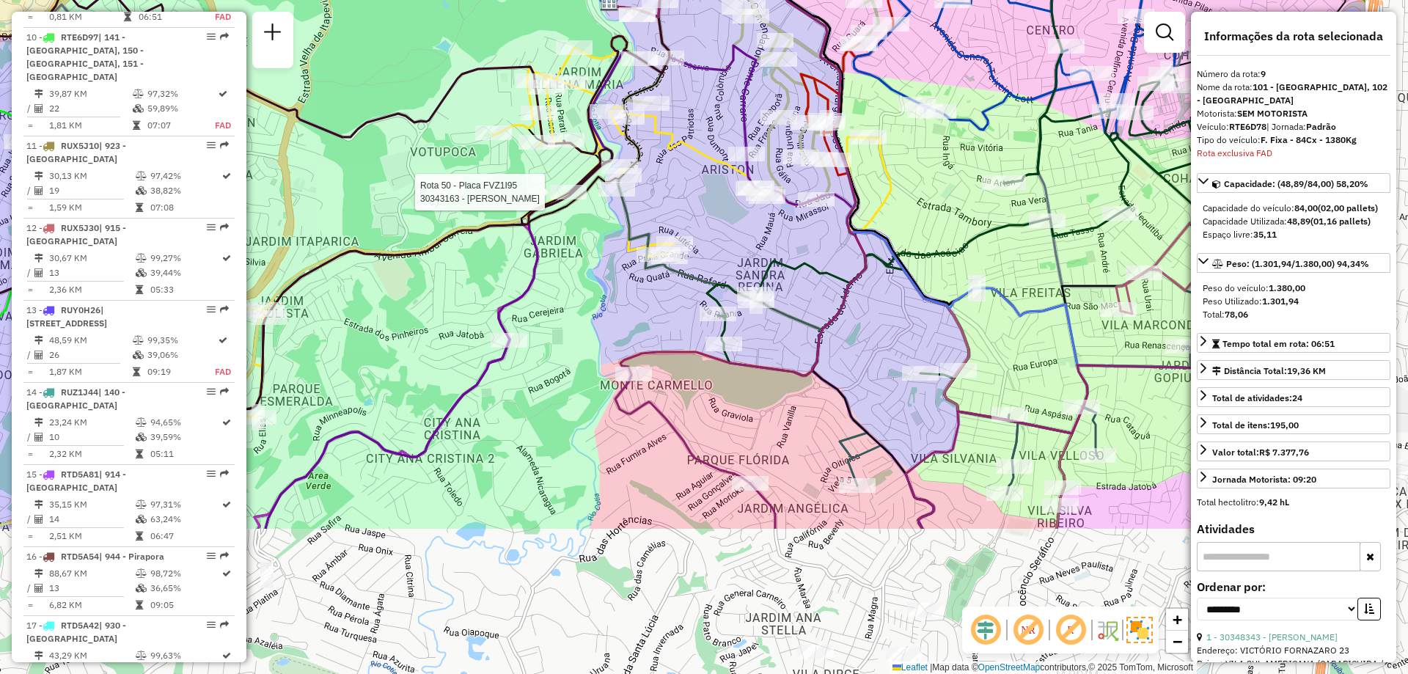
drag, startPoint x: 871, startPoint y: 401, endPoint x: 688, endPoint y: 189, distance: 280.8
click at [688, 189] on div "Rota 50 - Placa FVZ1I95 30343163 - [PERSON_NAME] PIR Janela de atendimento Grad…" at bounding box center [704, 337] width 1408 height 674
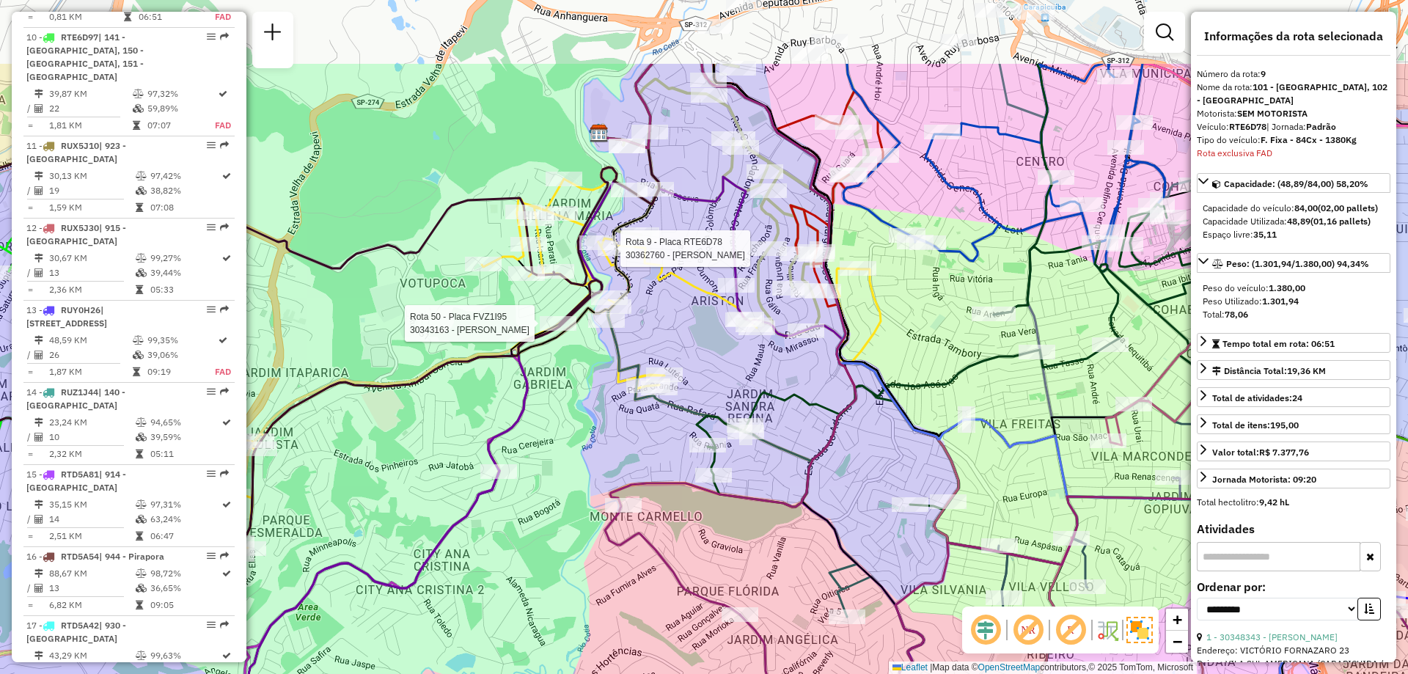
drag, startPoint x: 811, startPoint y: 266, endPoint x: 794, endPoint y: 374, distance: 109.9
click at [801, 398] on icon at bounding box center [995, 538] width 596 height 669
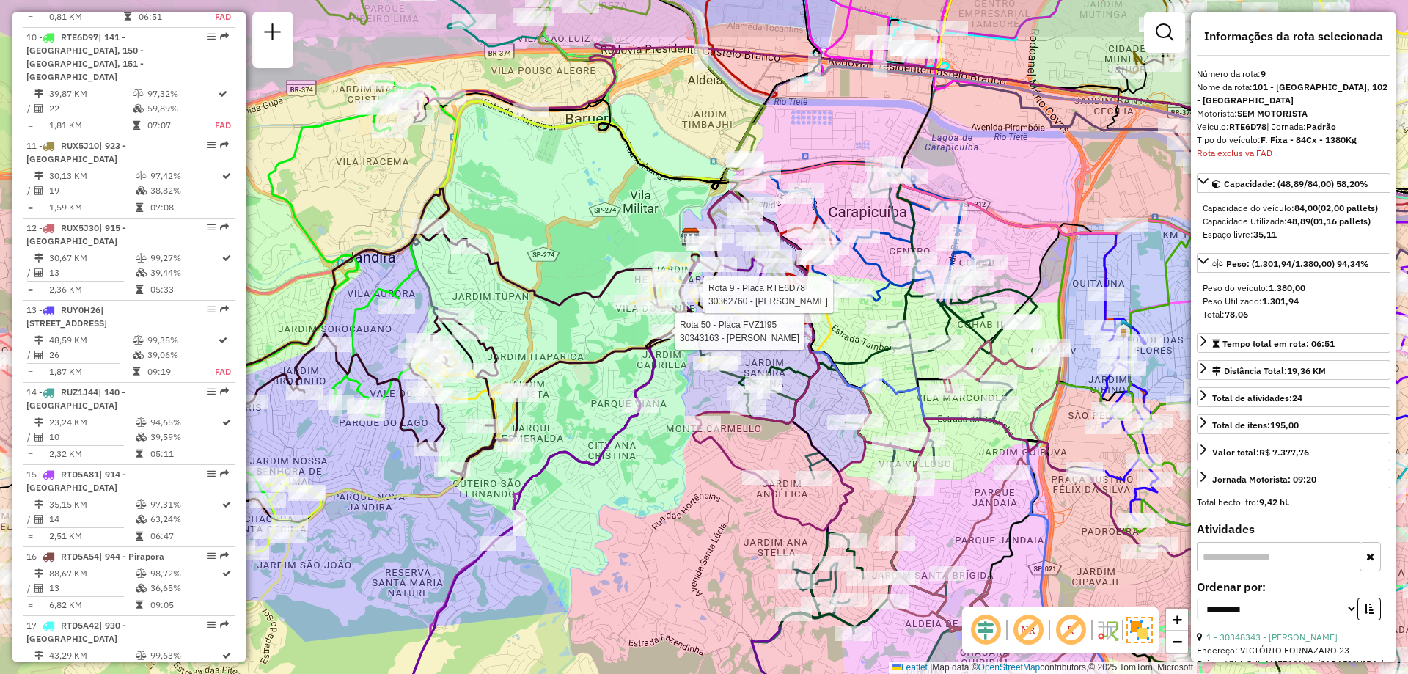
drag, startPoint x: 801, startPoint y: 355, endPoint x: 805, endPoint y: 384, distance: 29.7
click at [805, 384] on div "Rota 50 - Placa FVZ1I95 30343163 - [PERSON_NAME] PIR Rota 9 - Placa RTE6D78 303…" at bounding box center [704, 337] width 1408 height 674
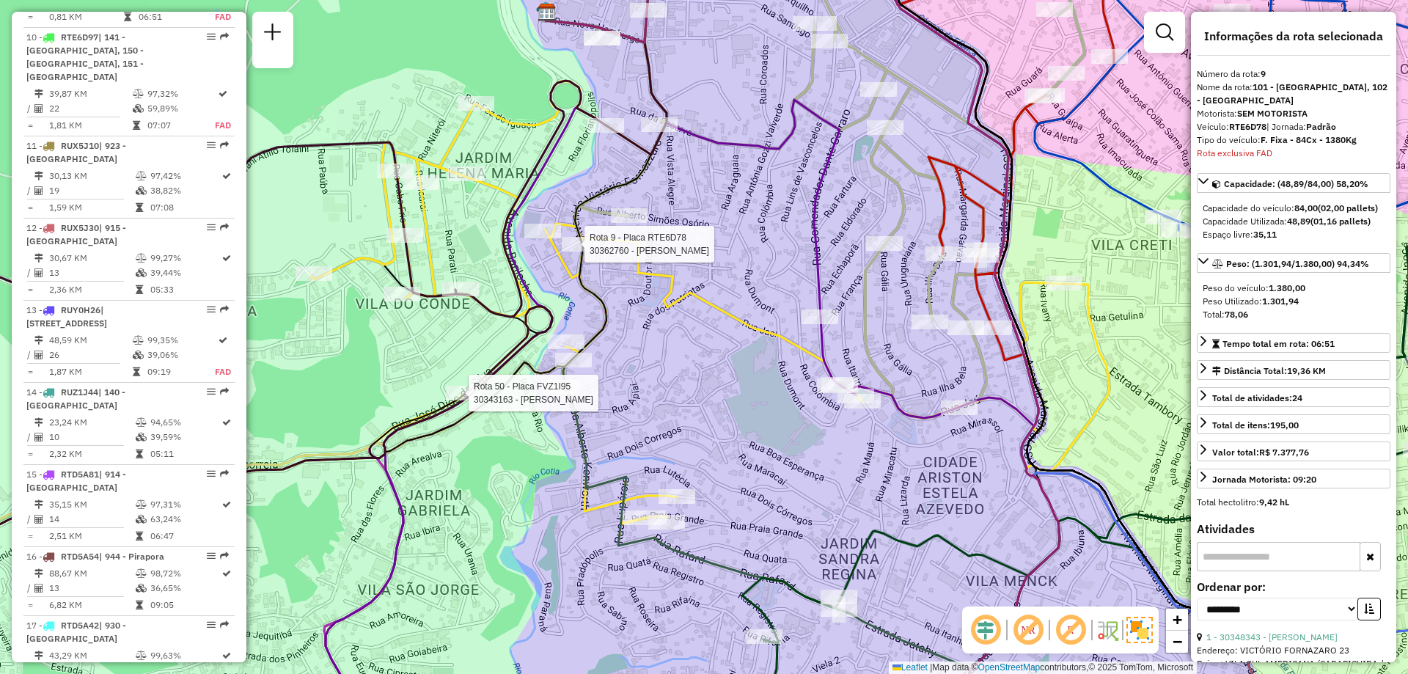
click at [754, 223] on div "Rota 50 - Placa FVZ1I95 30343163 - [PERSON_NAME] PIR Rota 9 - Placa RTE6D78 303…" at bounding box center [704, 337] width 1408 height 674
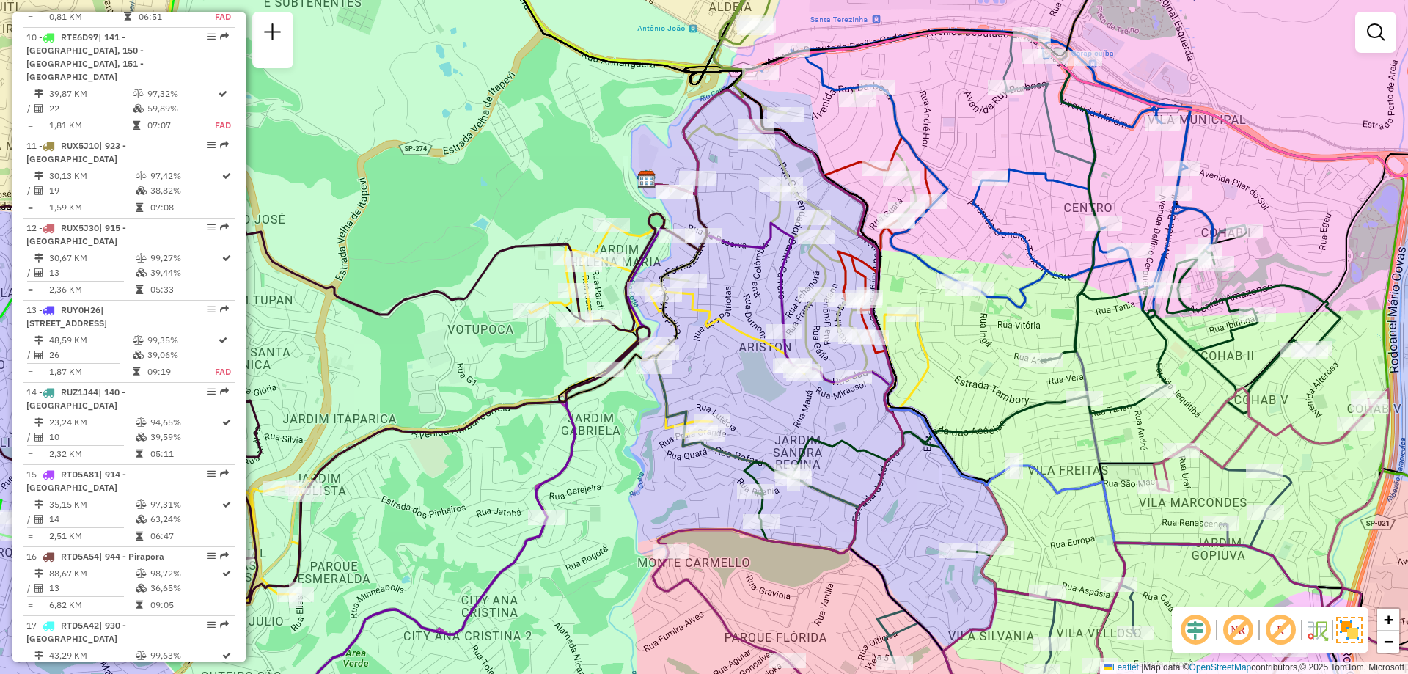
drag, startPoint x: 747, startPoint y: 204, endPoint x: 742, endPoint y: 280, distance: 76.5
click at [742, 280] on div "Janela de atendimento Grade de atendimento Capacidade Transportadoras Veículos …" at bounding box center [704, 337] width 1408 height 674
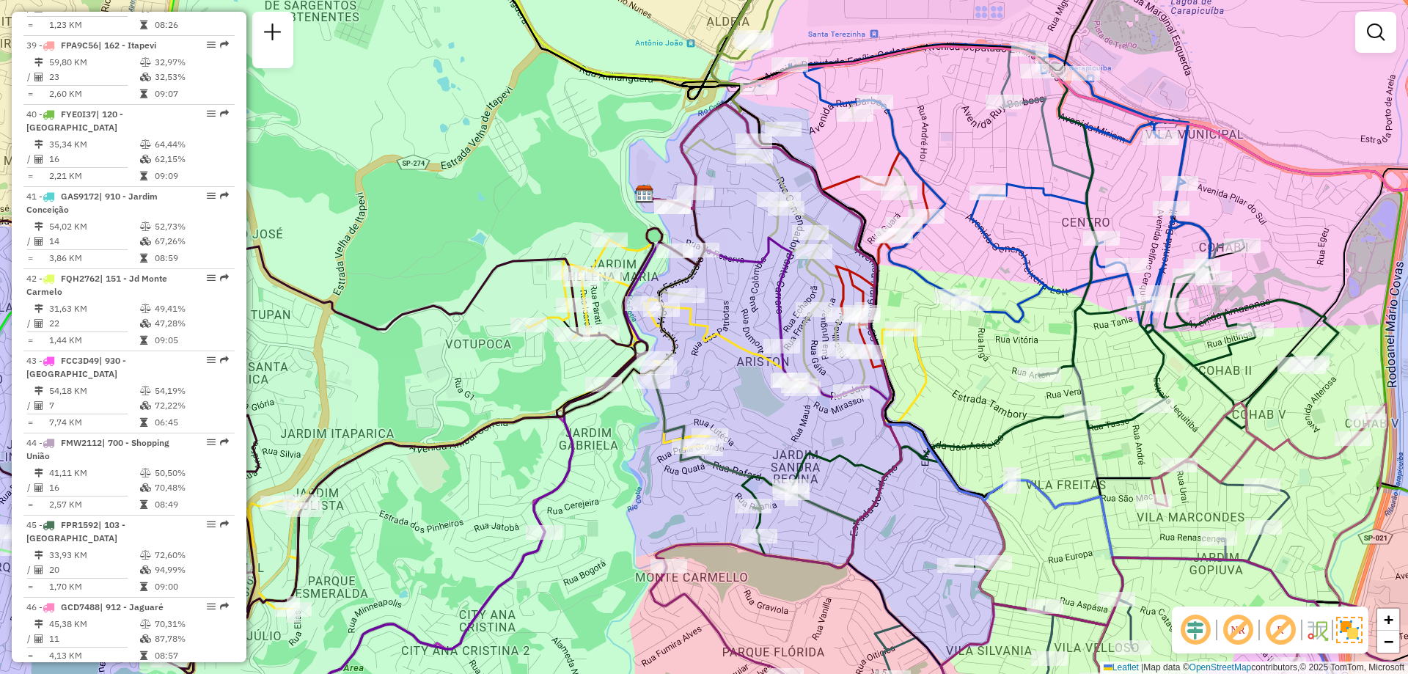
scroll to position [1934, 0]
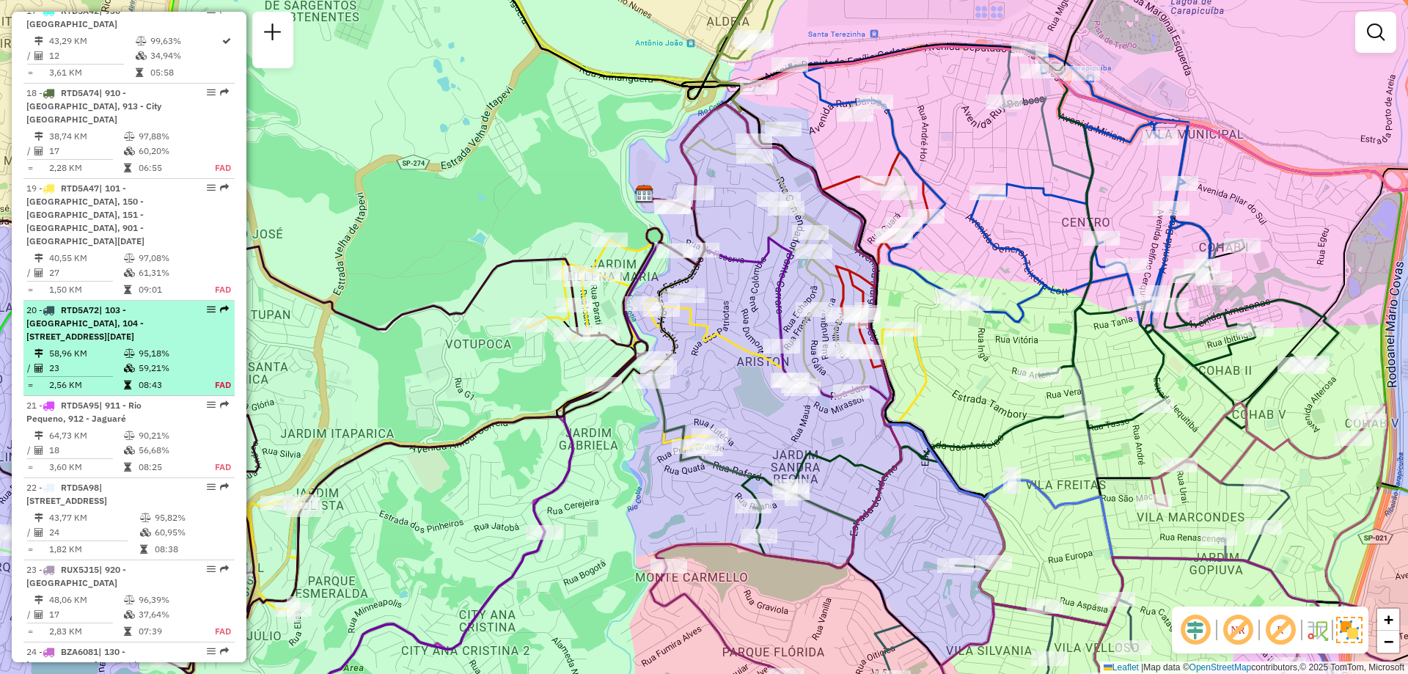
select select "**********"
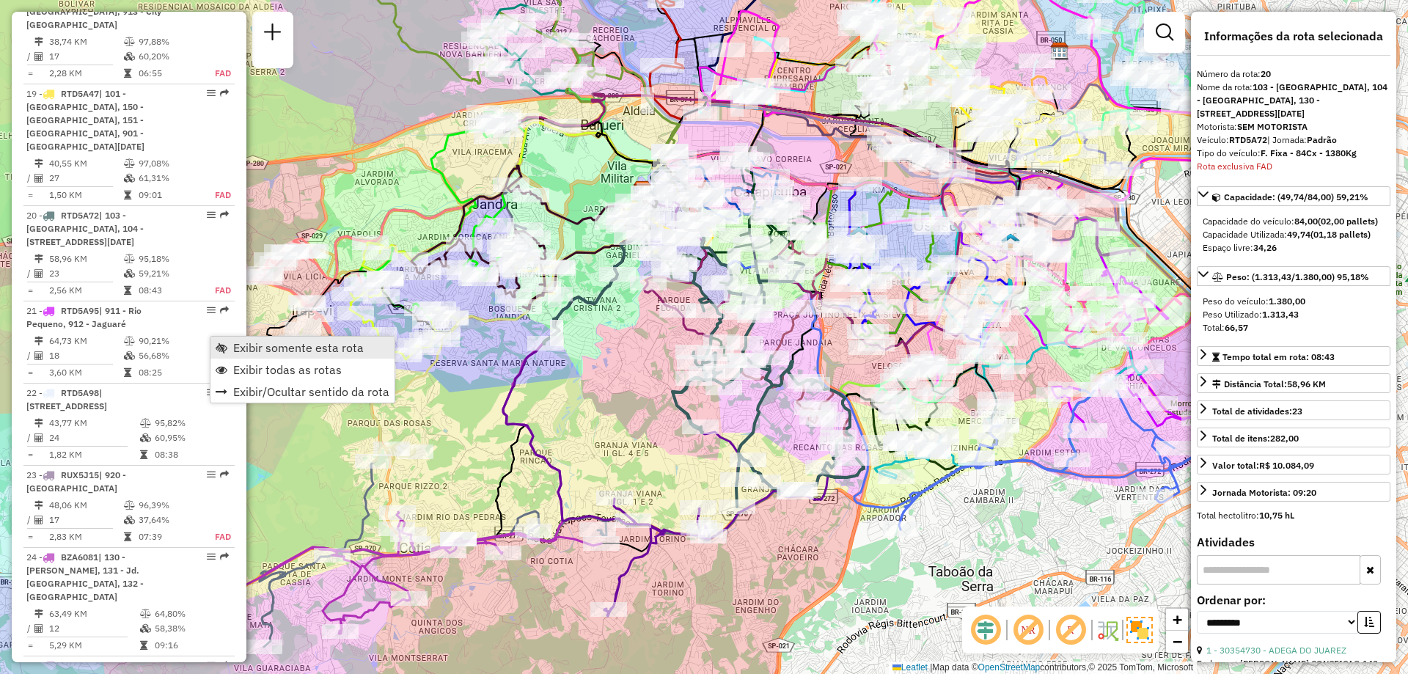
click at [236, 345] on span "Exibir somente esta rota" at bounding box center [298, 348] width 131 height 12
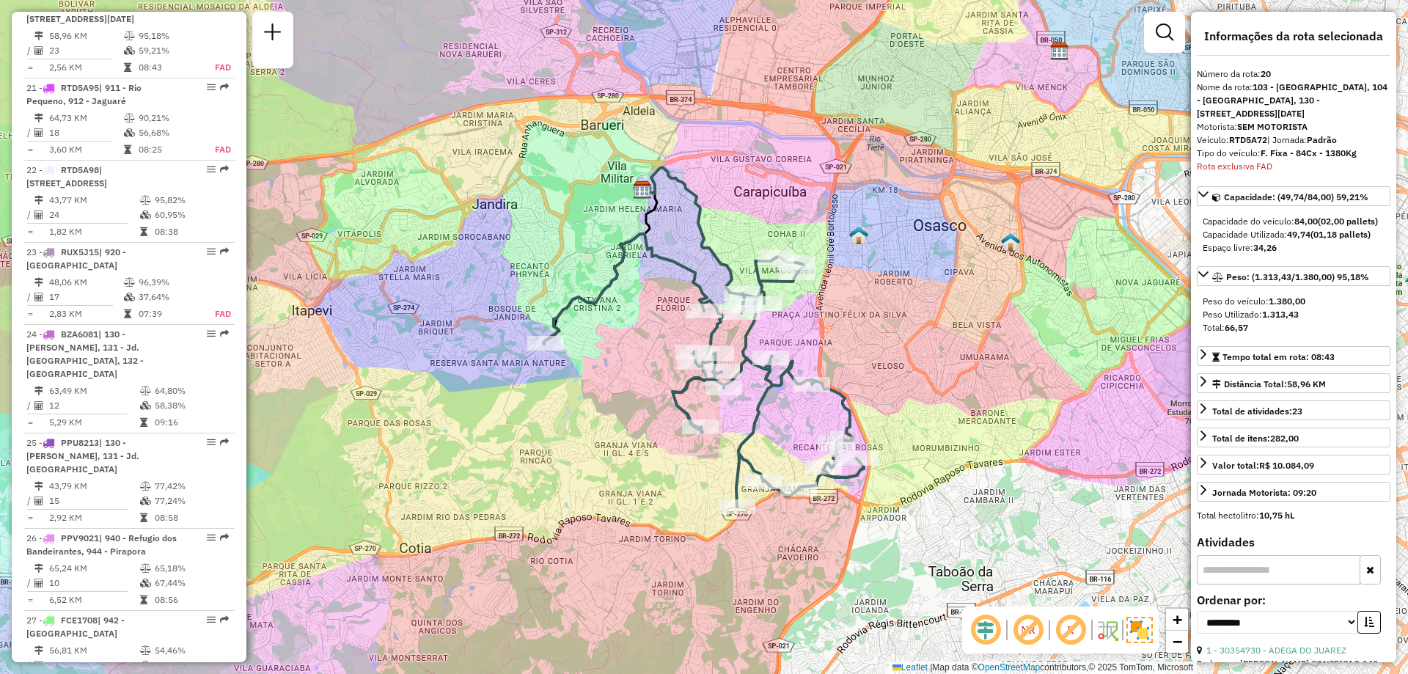
scroll to position [2250, 0]
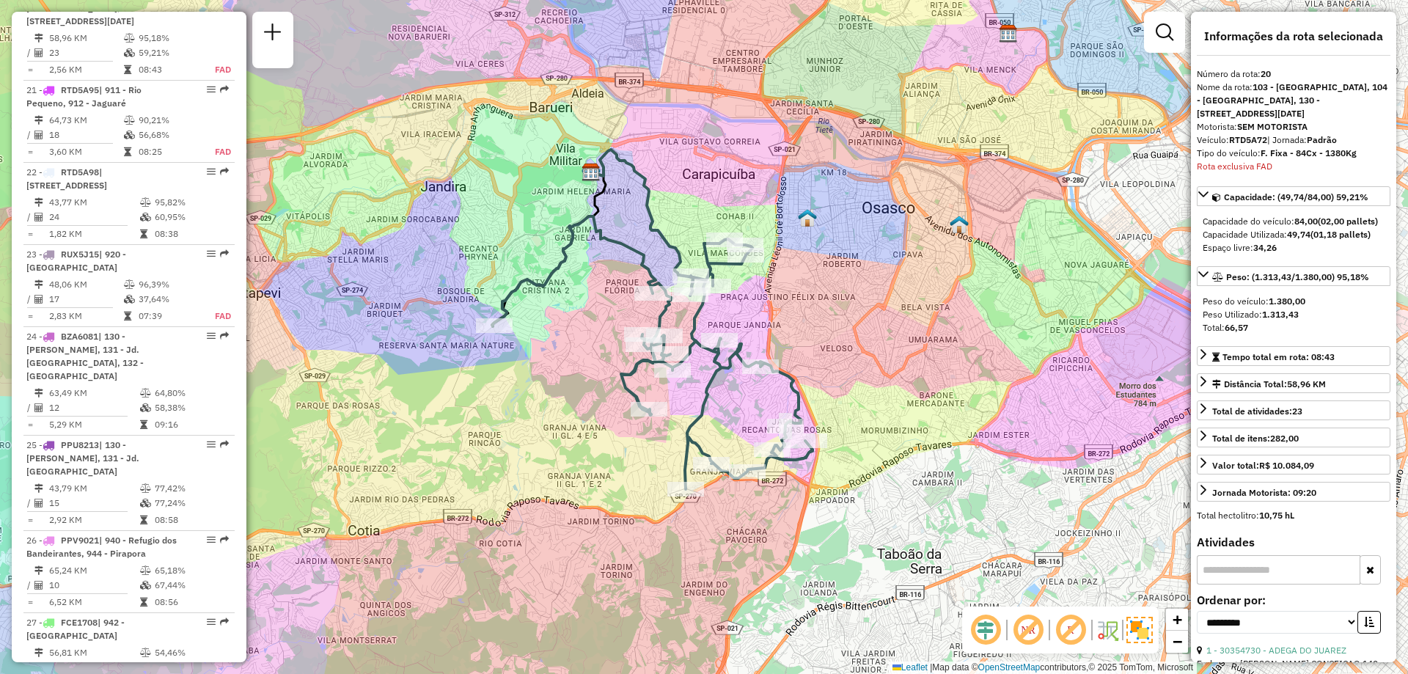
drag, startPoint x: 876, startPoint y: 322, endPoint x: 824, endPoint y: 304, distance: 54.3
click at [824, 304] on div "Janela de atendimento Grade de atendimento Capacidade Transportadoras Veículos …" at bounding box center [704, 337] width 1408 height 674
